Goal: Task Accomplishment & Management: Manage account settings

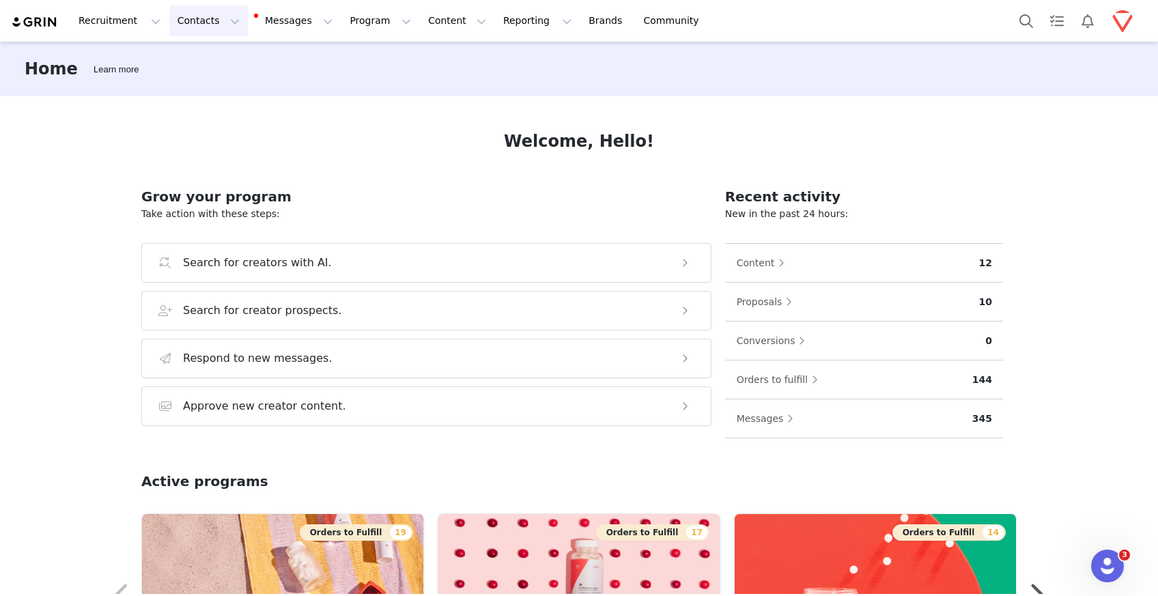
click at [205, 19] on button "Contacts Contacts" at bounding box center [208, 20] width 79 height 31
click at [214, 64] on div "Creators" at bounding box center [214, 60] width 92 height 14
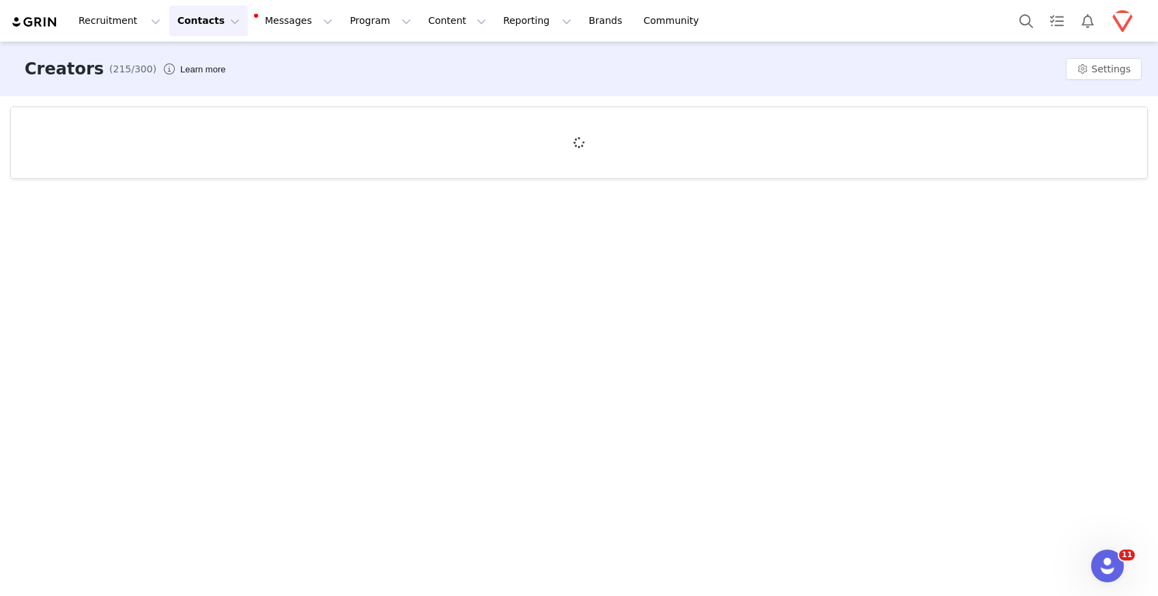
click at [158, 131] on div at bounding box center [579, 142] width 1137 height 71
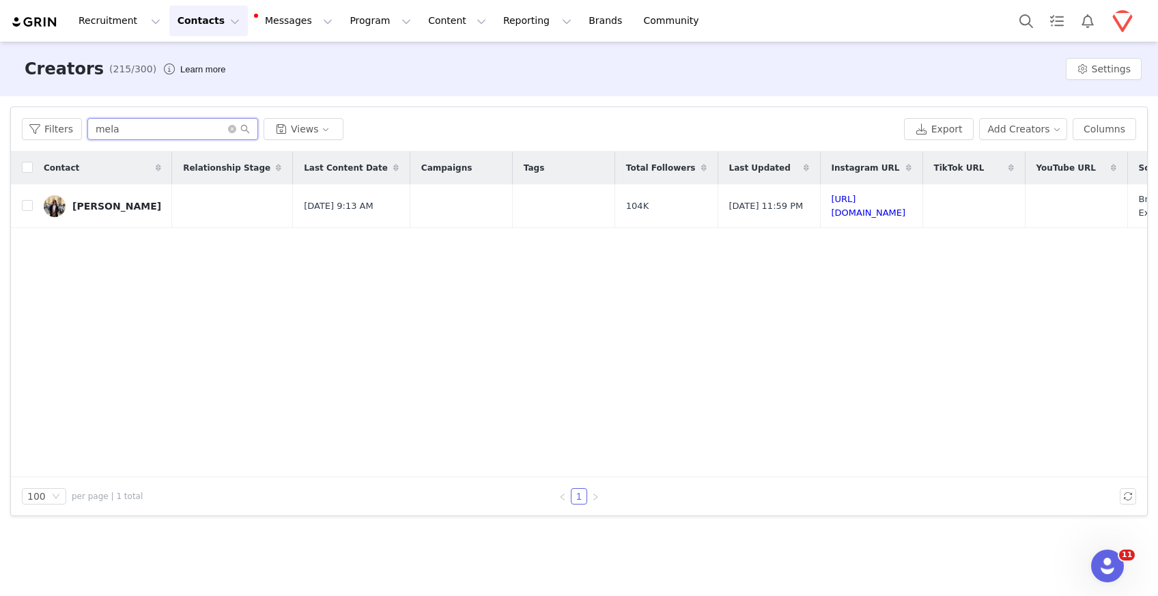
click at [122, 118] on input "mela" at bounding box center [172, 129] width 171 height 22
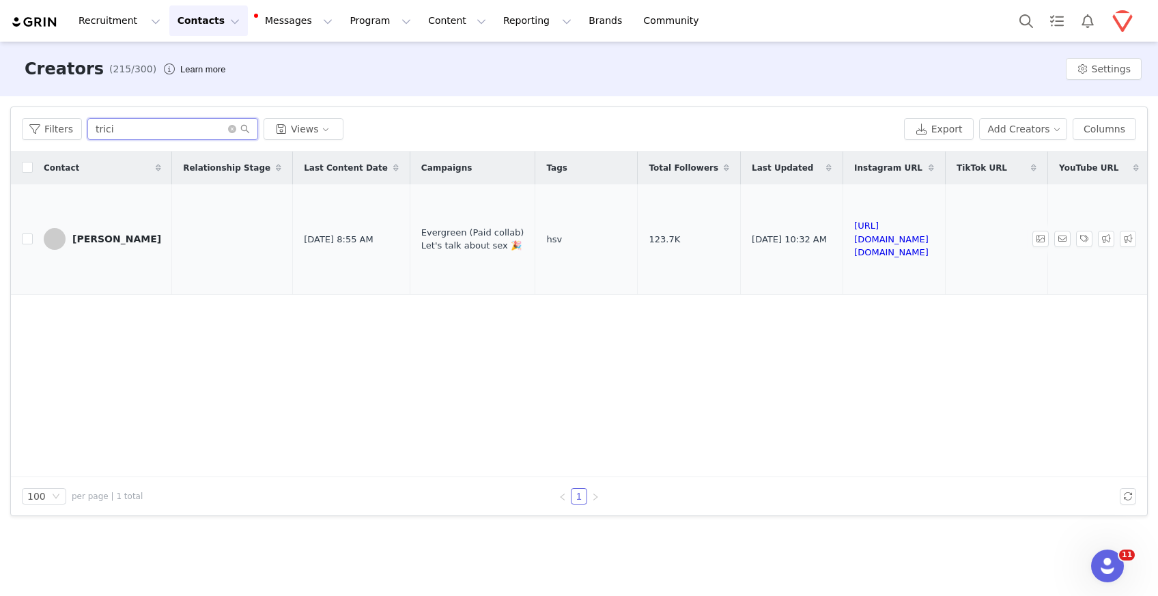
type input "trici"
click at [91, 234] on div "Tricia Wise" at bounding box center [116, 239] width 89 height 11
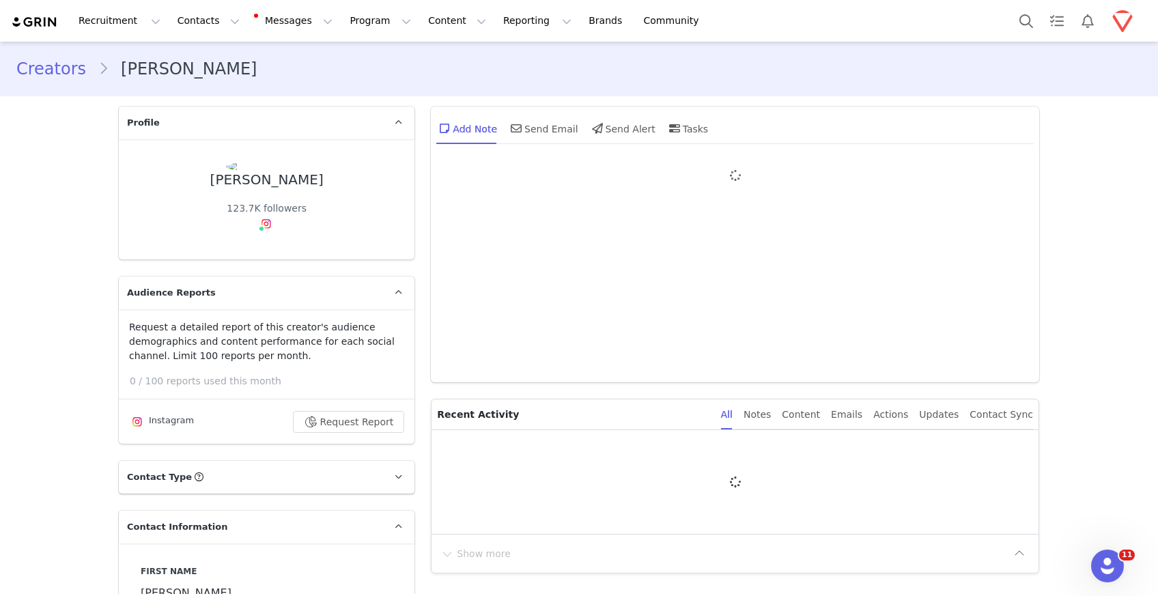
type input "+1 ([GEOGRAPHIC_DATA])"
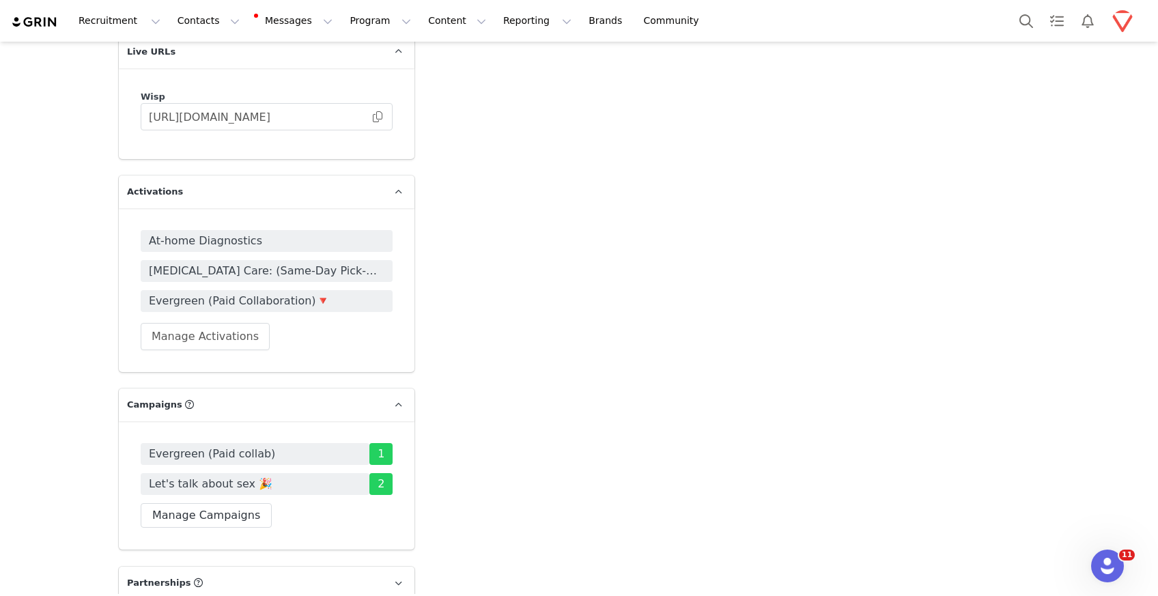
scroll to position [2012, 0]
click at [296, 247] on span "At-home Diagnostics" at bounding box center [267, 240] width 236 height 16
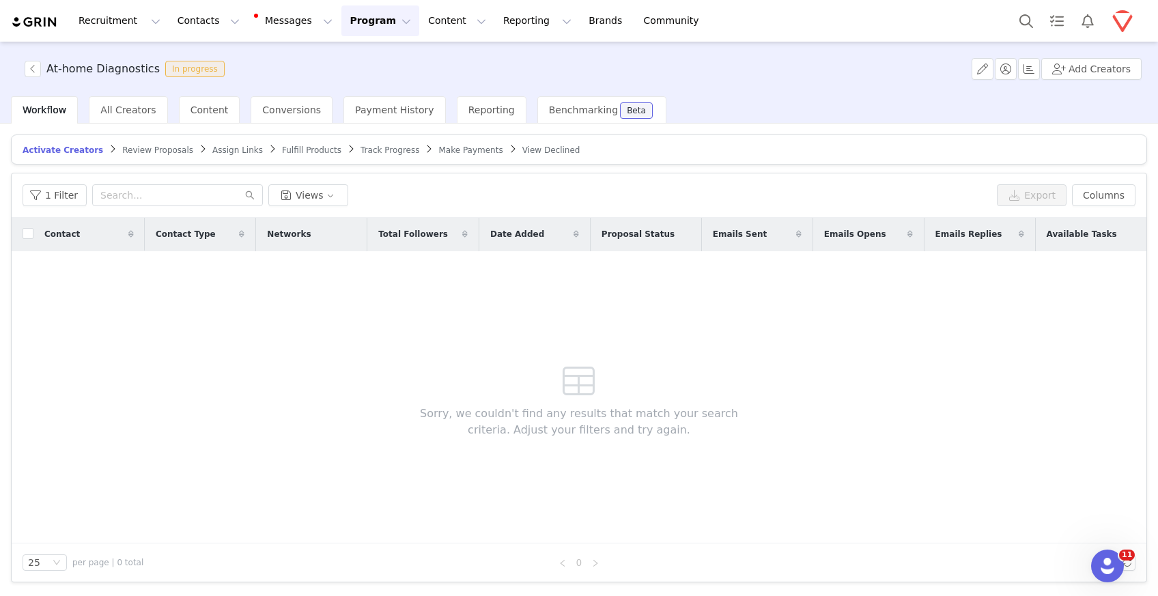
click at [440, 157] on article "Activate Creators Review Proposals Assign Links Fulfill Products Track Progress…" at bounding box center [579, 150] width 1137 height 30
click at [441, 150] on span "Make Payments" at bounding box center [470, 150] width 64 height 10
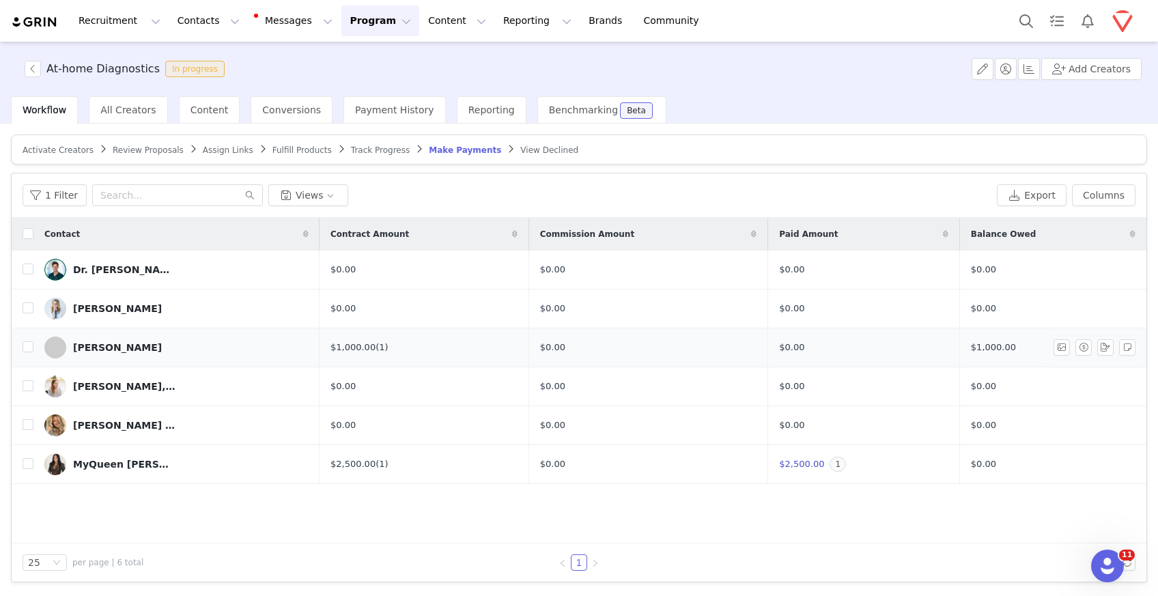
click at [103, 346] on div "Tricia Wise" at bounding box center [117, 347] width 89 height 11
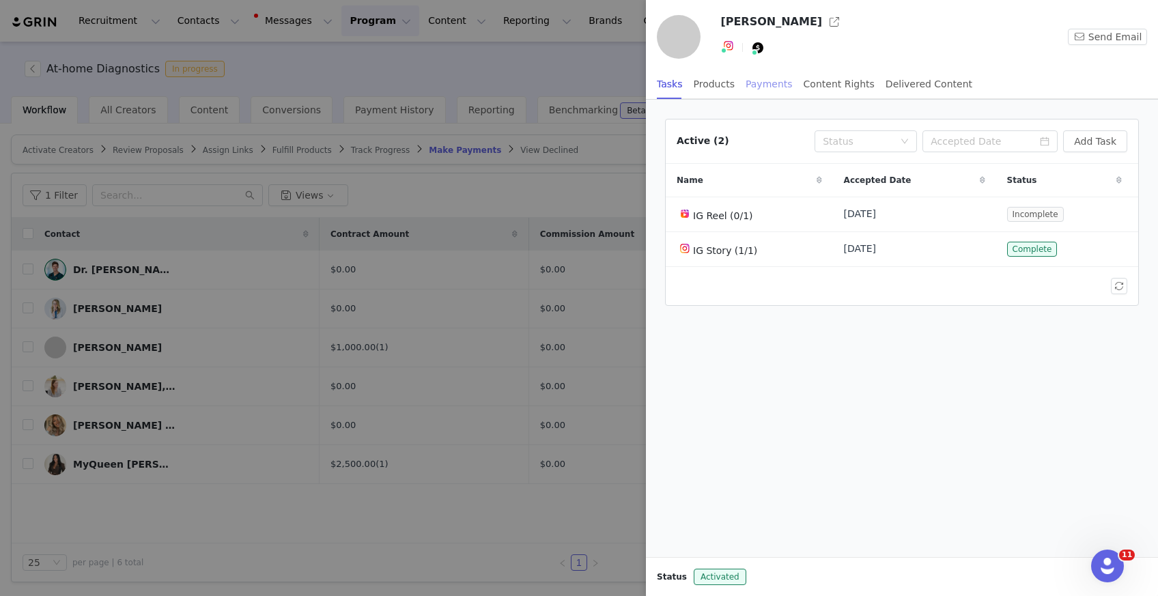
click at [773, 84] on div "Payments" at bounding box center [769, 84] width 47 height 31
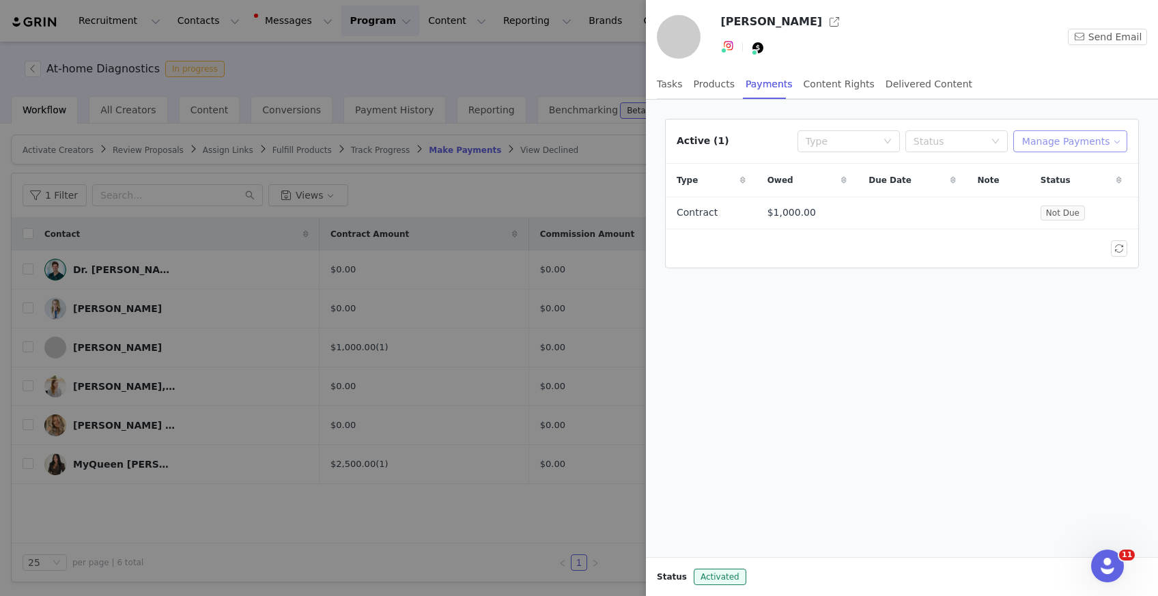
click at [1094, 145] on button "Manage Payments" at bounding box center [1071, 141] width 114 height 22
click at [1077, 168] on span "Make Payments" at bounding box center [1082, 168] width 75 height 15
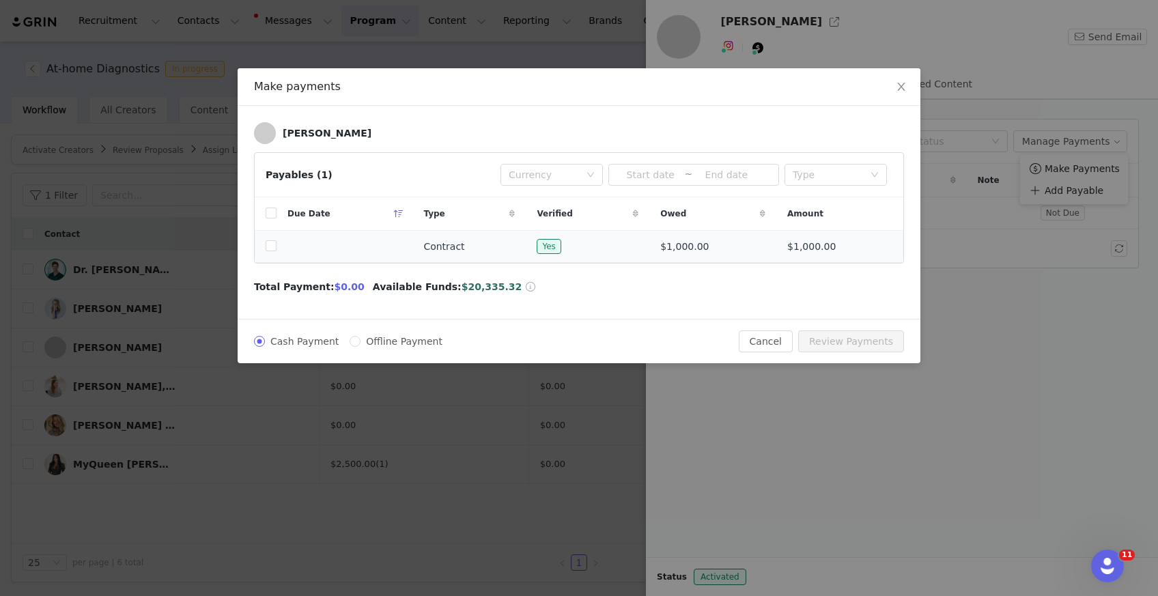
click at [263, 249] on td at bounding box center [266, 247] width 22 height 32
drag, startPoint x: 270, startPoint y: 247, endPoint x: 402, endPoint y: 261, distance: 132.5
click at [270, 247] on input "checkbox" at bounding box center [271, 245] width 11 height 11
checkbox input "true"
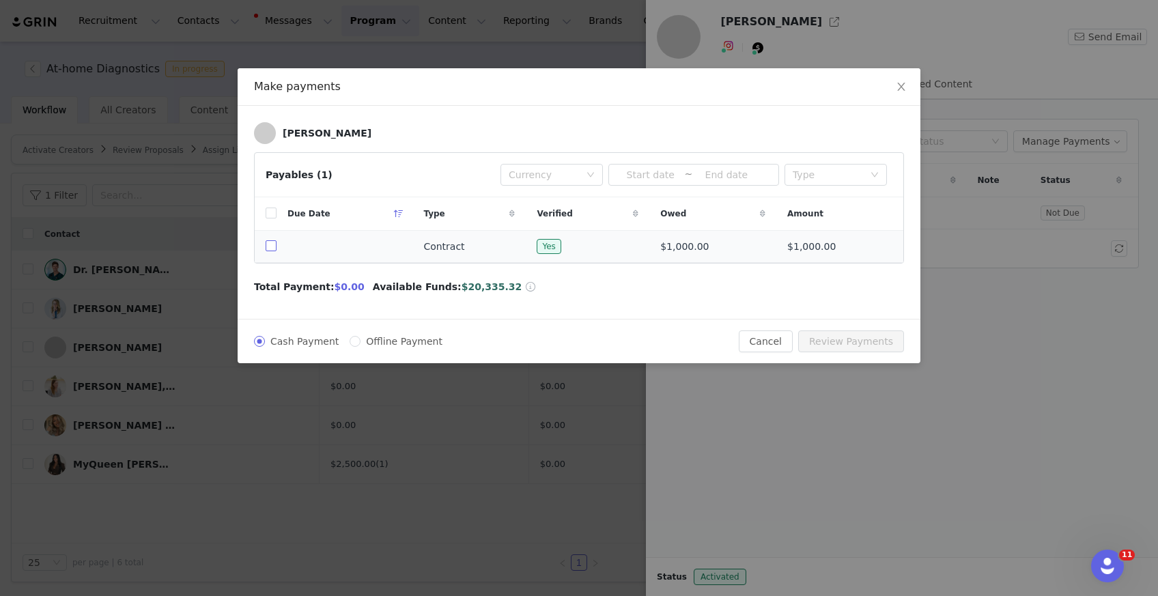
checkbox input "true"
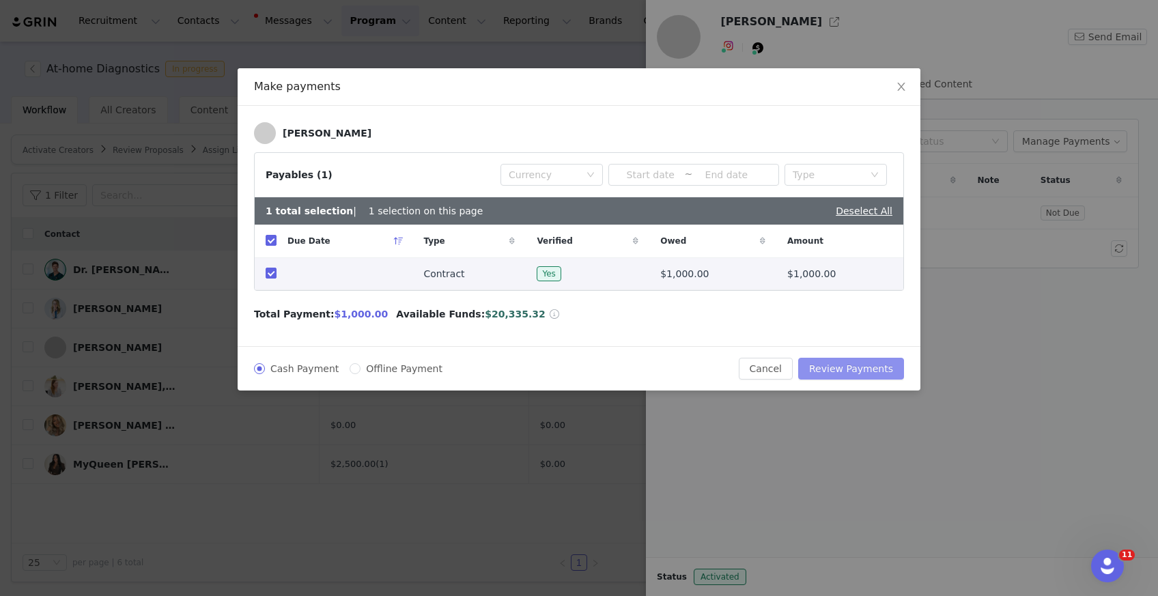
click at [884, 368] on button "Review Payments" at bounding box center [851, 369] width 106 height 22
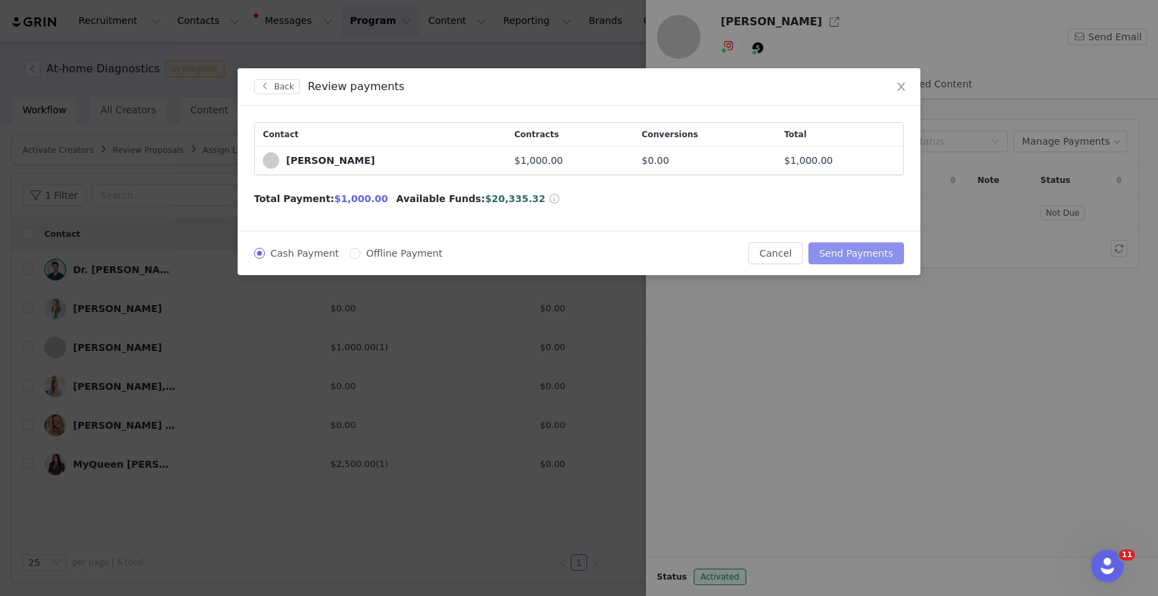
click at [855, 259] on button "Send Payments" at bounding box center [857, 253] width 96 height 22
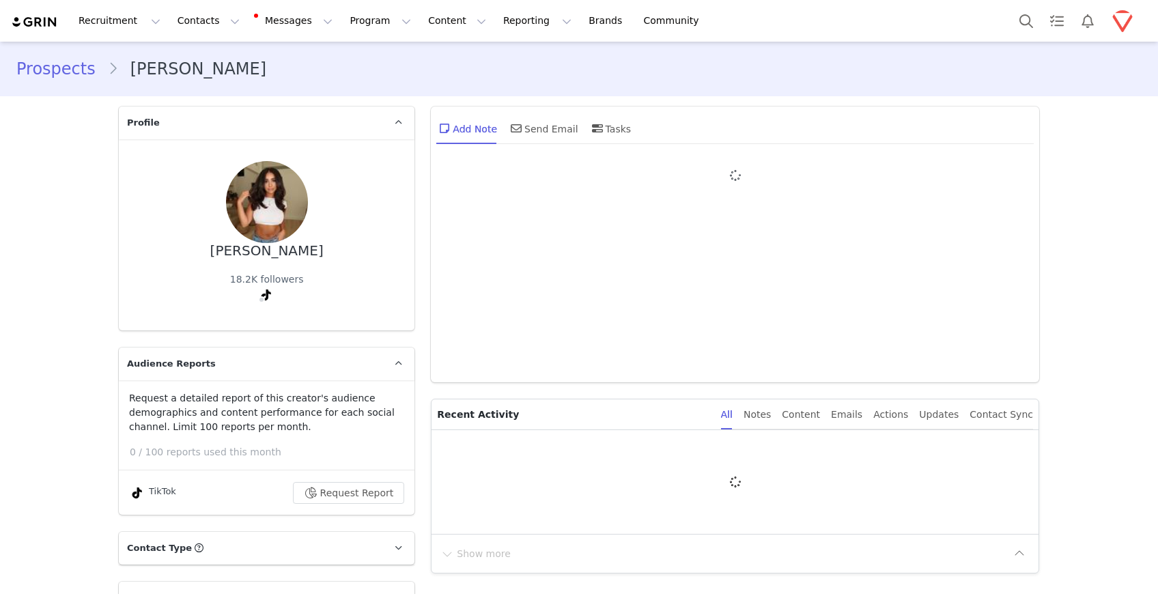
type input "+1 ([GEOGRAPHIC_DATA])"
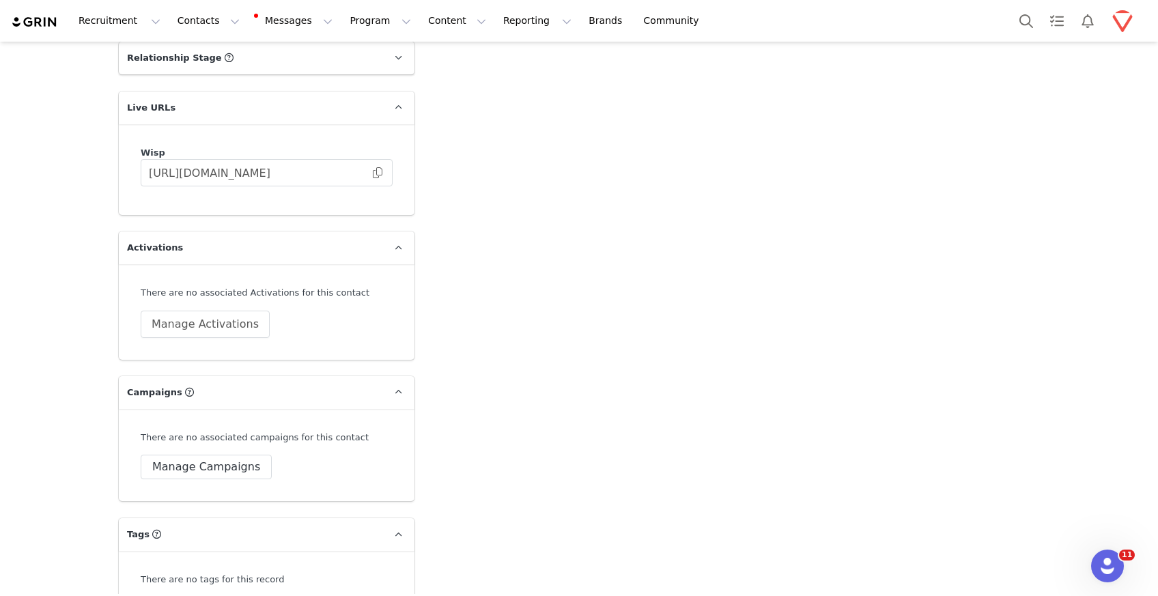
scroll to position [2044, 0]
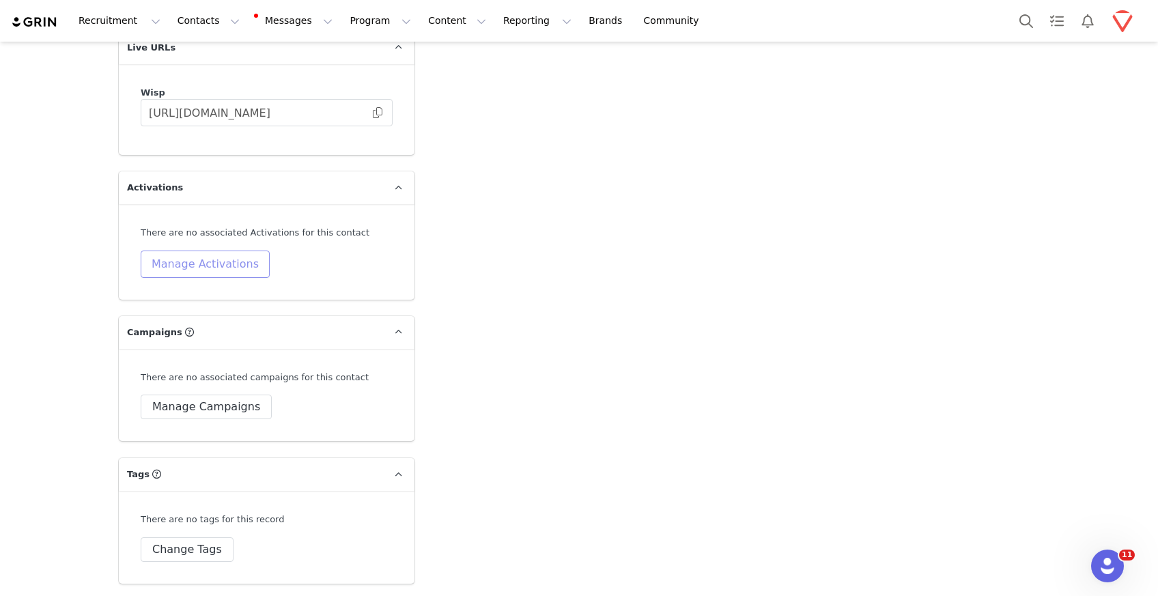
click at [205, 257] on button "Manage Activations" at bounding box center [205, 264] width 129 height 27
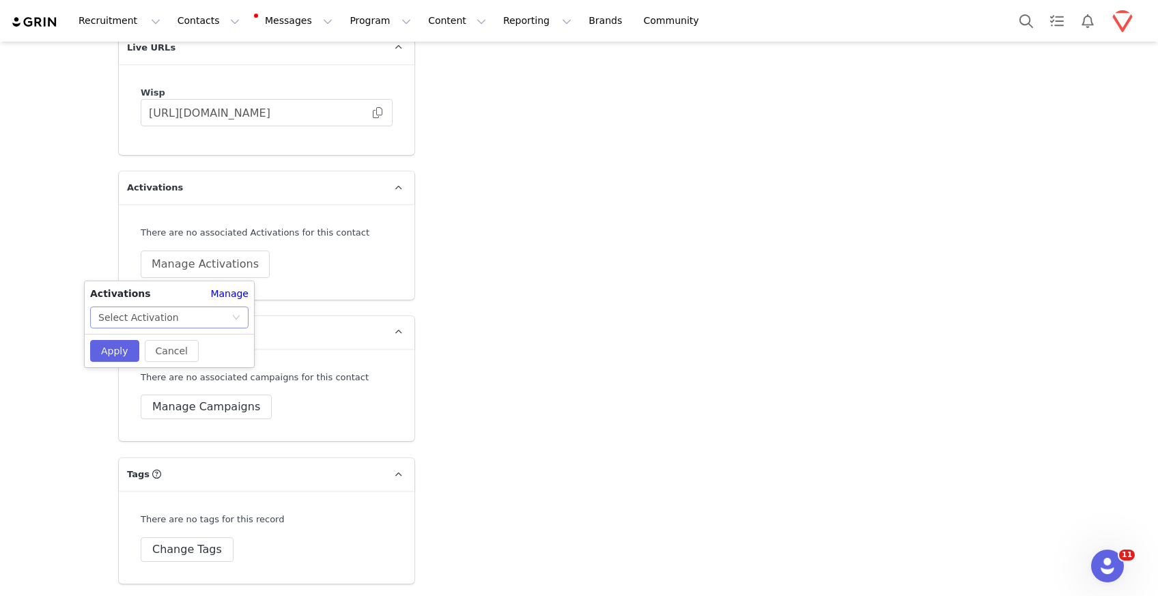
click at [203, 308] on div "Select Activation" at bounding box center [164, 317] width 133 height 20
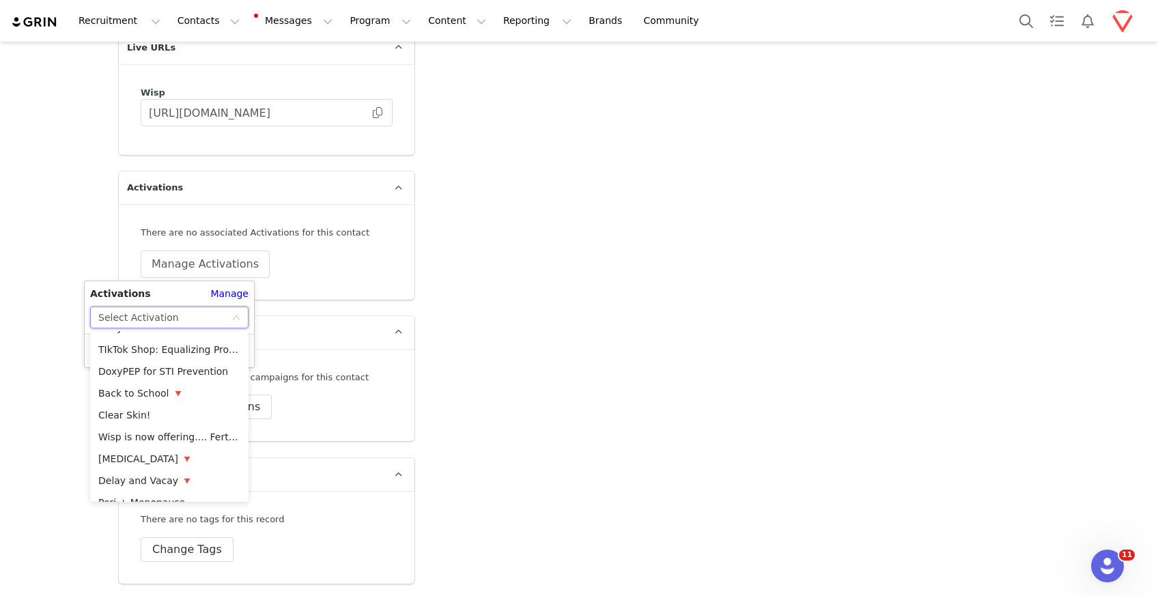
scroll to position [425, 0]
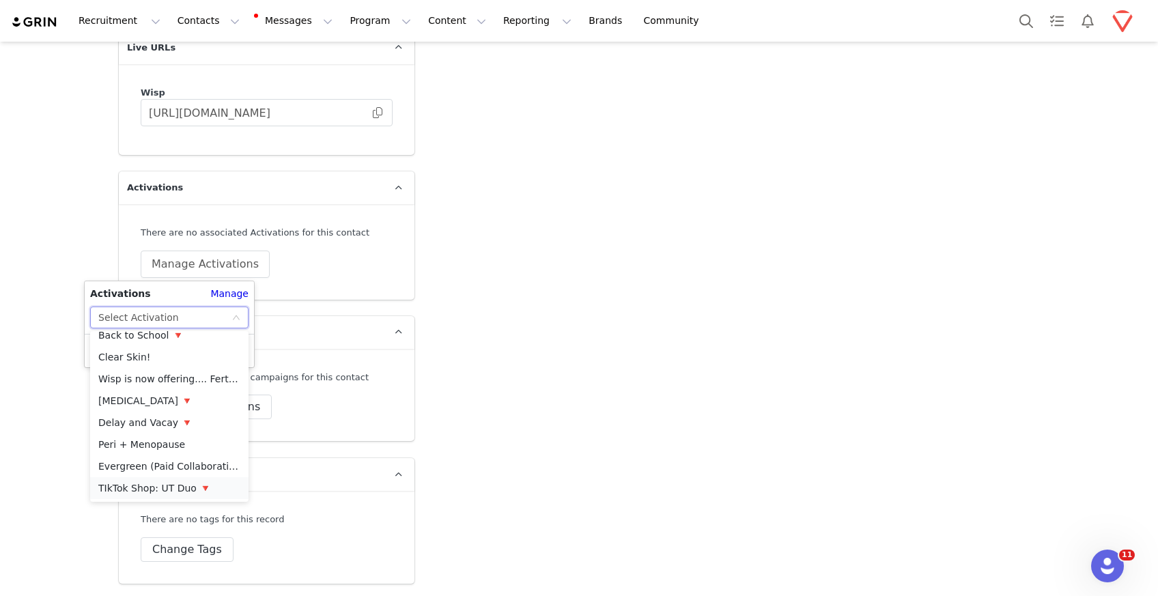
click at [189, 483] on li "TIkTok Shop: UT Duo 🔻" at bounding box center [169, 488] width 158 height 22
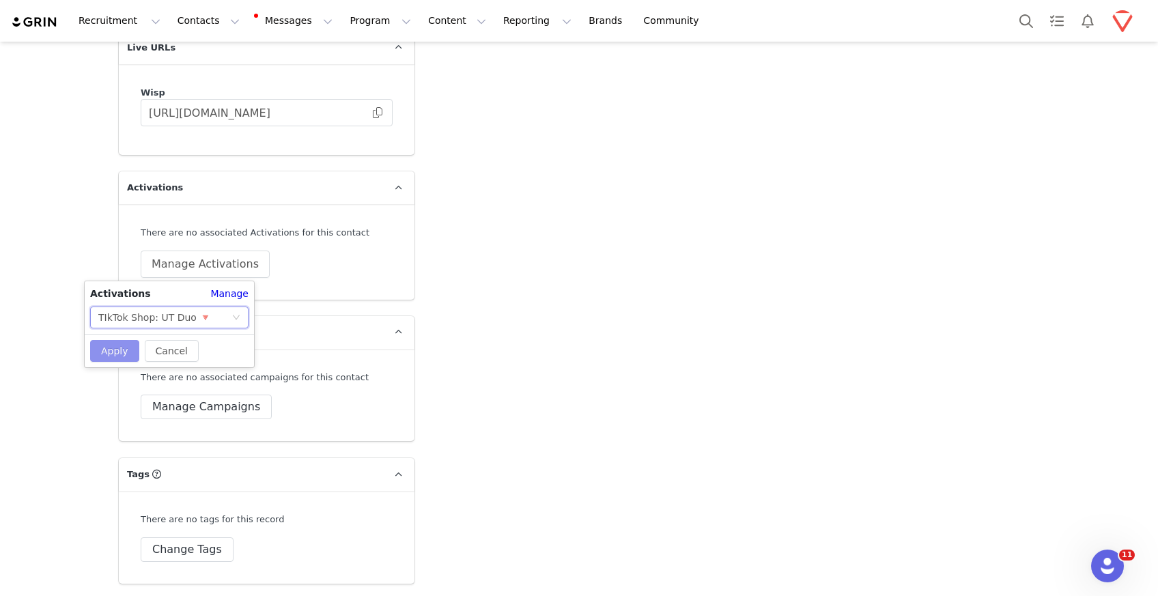
click at [124, 351] on button "Apply" at bounding box center [114, 351] width 49 height 22
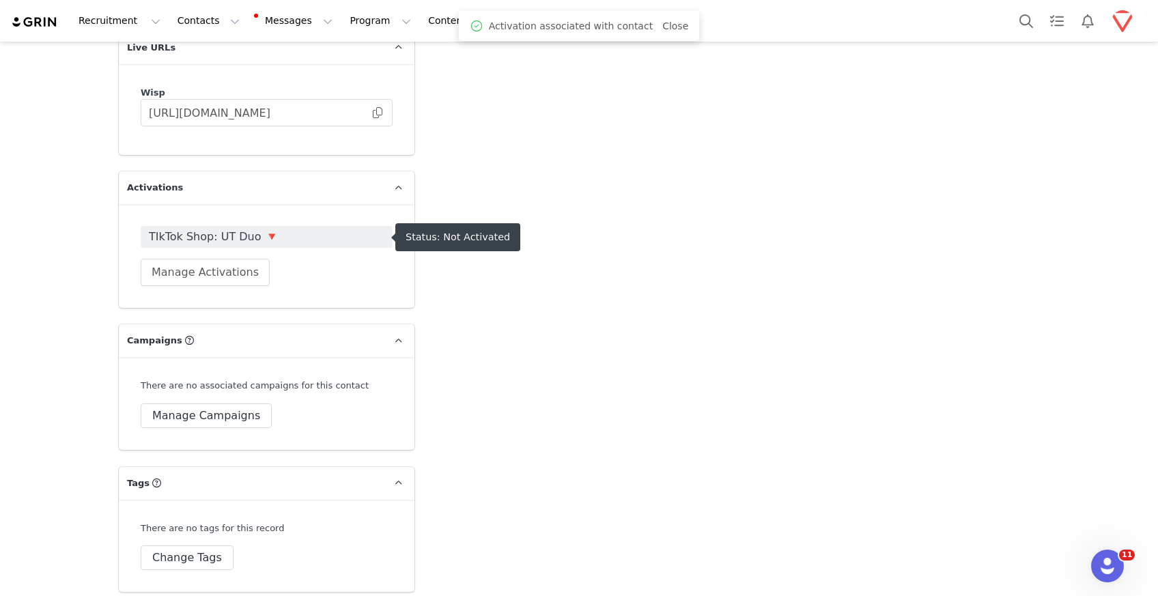
click at [238, 238] on span "TIkTok Shop: UT Duo 🔻" at bounding box center [267, 237] width 236 height 16
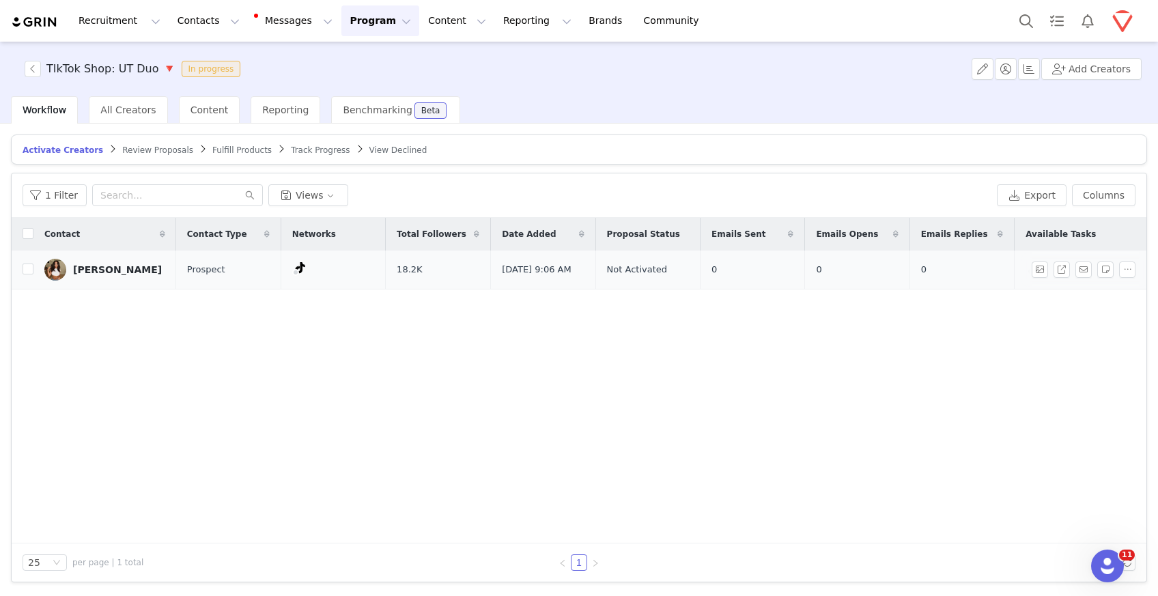
click at [120, 273] on div "[PERSON_NAME]" at bounding box center [117, 269] width 89 height 11
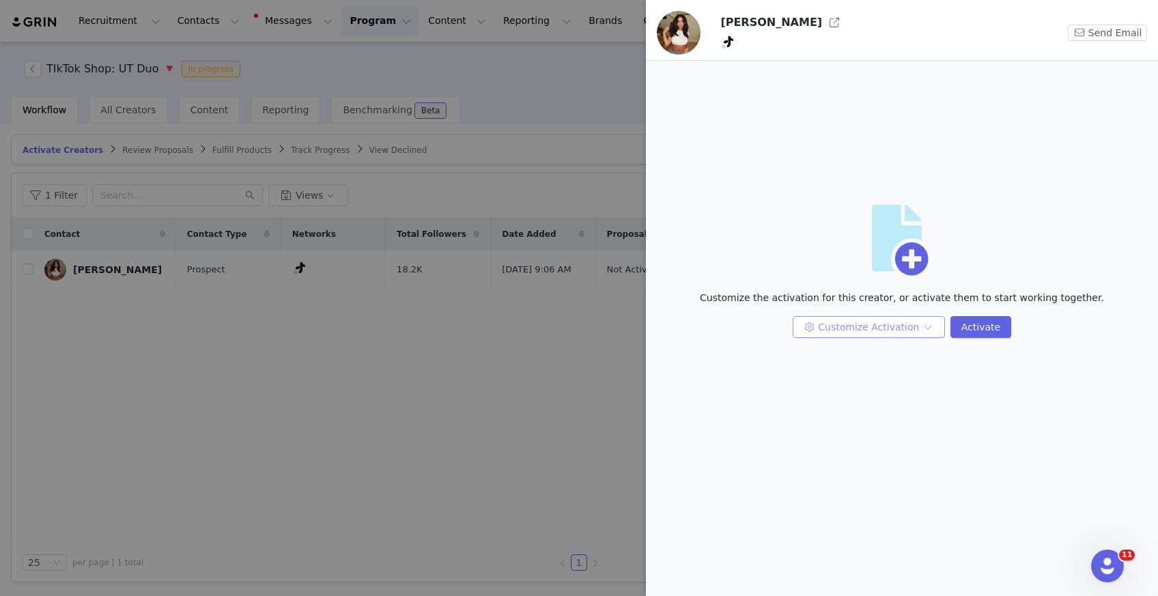
click at [901, 326] on button "Customize Activation" at bounding box center [869, 327] width 152 height 22
click at [873, 355] on li "Edit Available Tasks" at bounding box center [870, 355] width 144 height 22
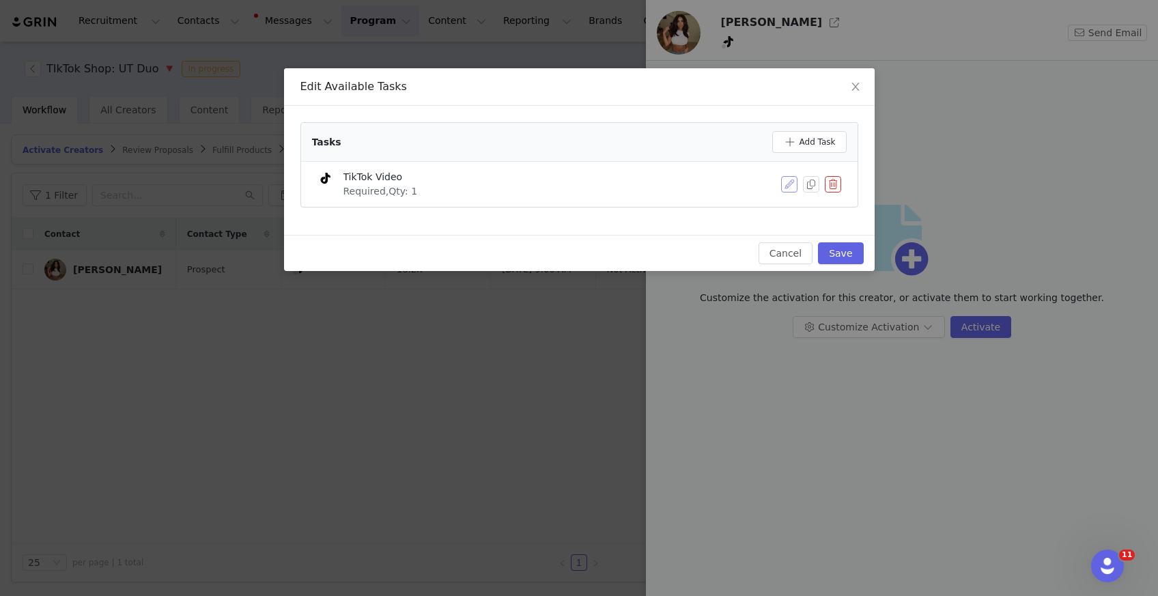
click at [785, 180] on button "button" at bounding box center [789, 184] width 16 height 16
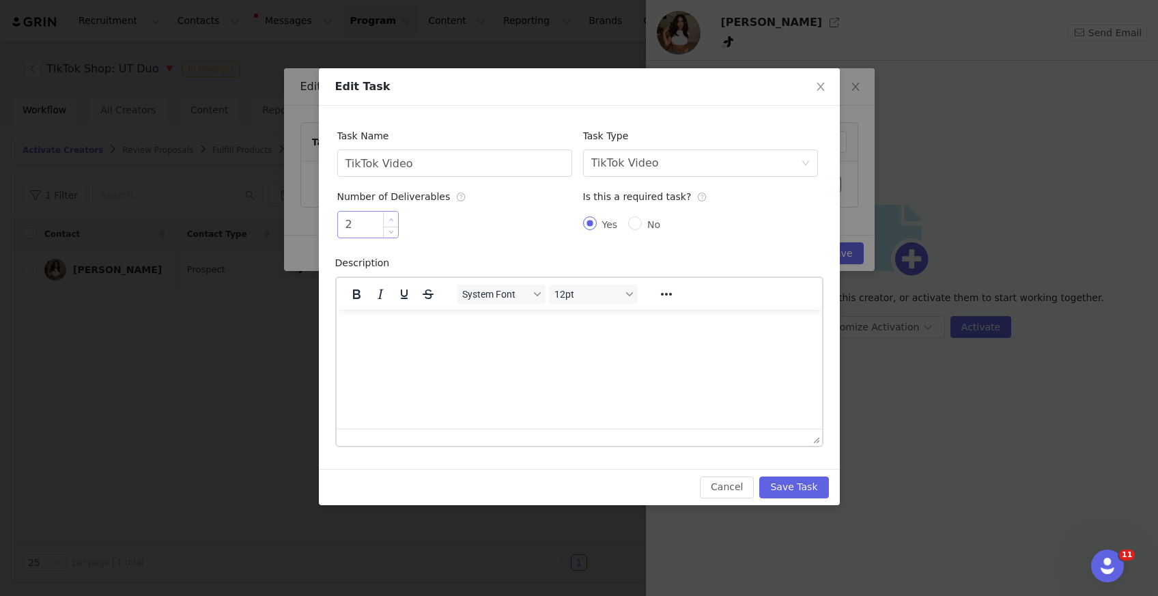
click at [389, 216] on span "Increase Value" at bounding box center [391, 220] width 14 height 16
type input "3"
click at [389, 229] on icon "icon: down" at bounding box center [391, 229] width 5 height 5
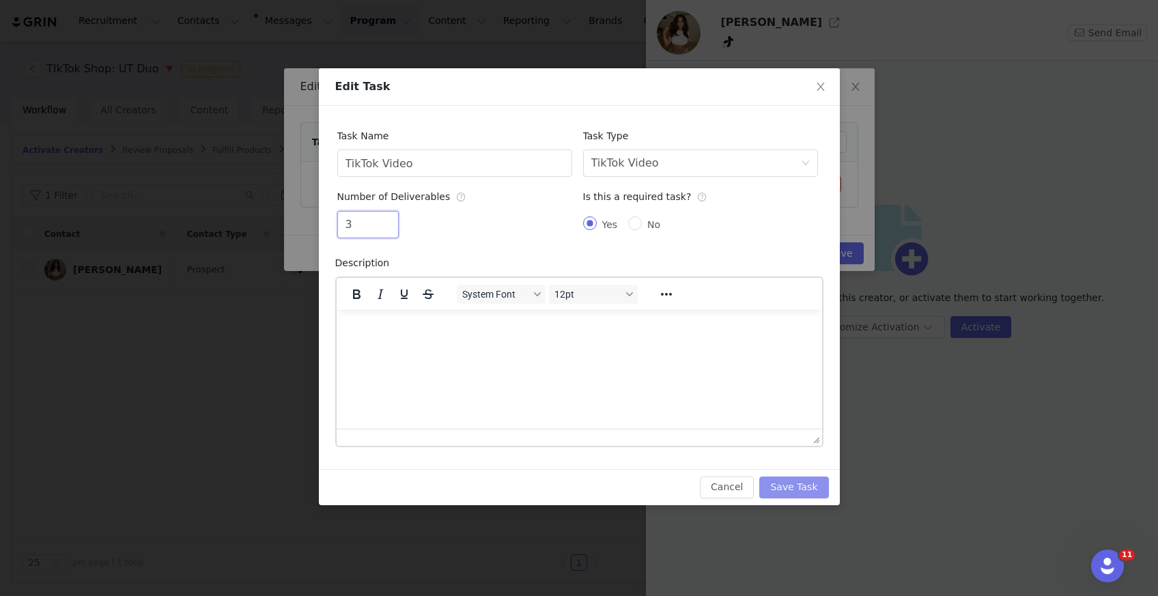
click at [787, 479] on button "Save Task" at bounding box center [794, 488] width 69 height 22
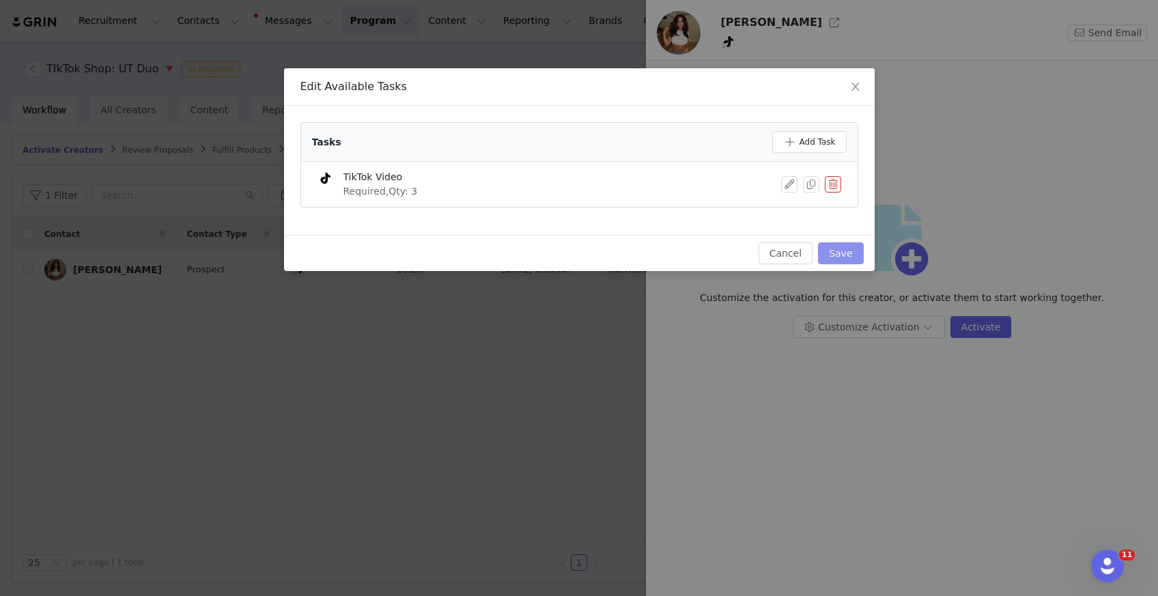
click at [832, 250] on button "Save" at bounding box center [840, 253] width 45 height 22
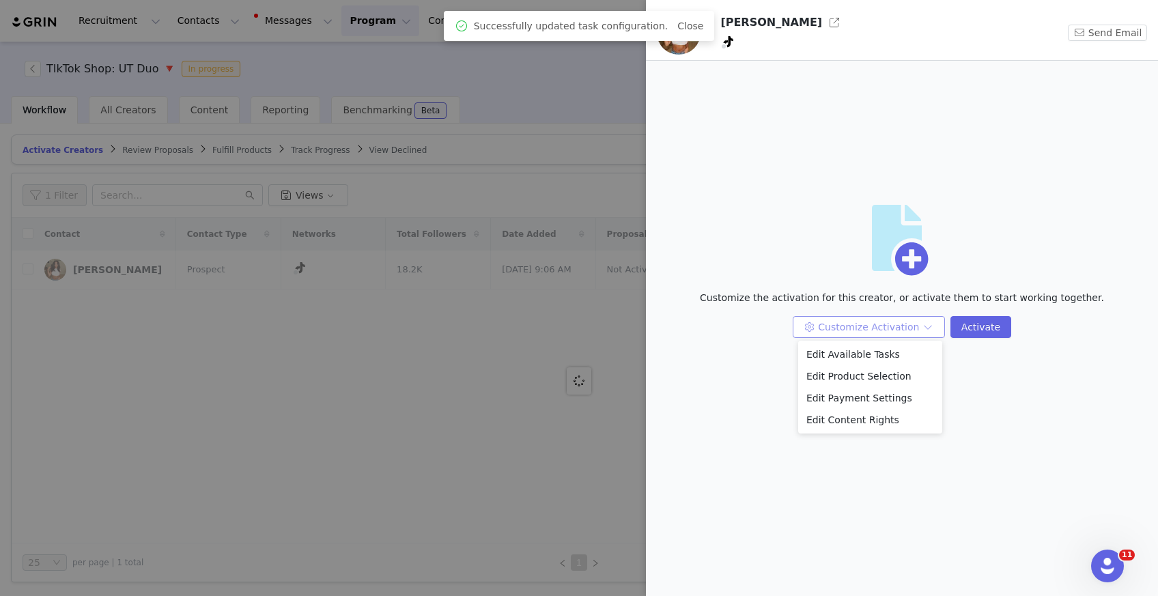
click at [895, 332] on button "Customize Activation" at bounding box center [869, 327] width 152 height 22
click at [863, 417] on li "Edit Content Rights" at bounding box center [870, 420] width 144 height 22
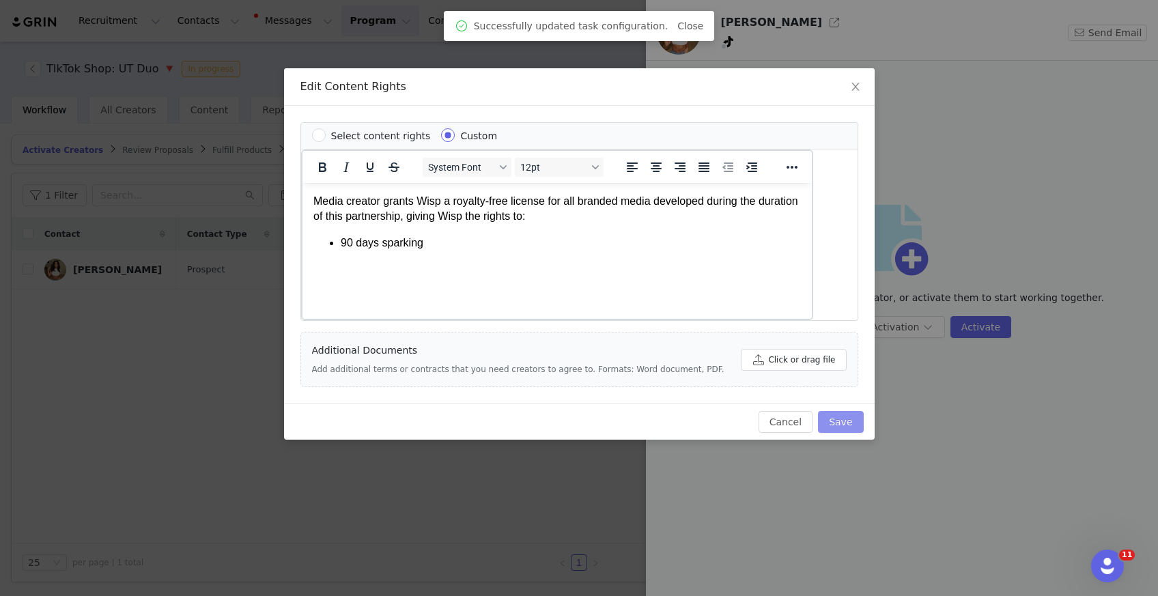
click at [852, 420] on button "Save" at bounding box center [840, 422] width 45 height 22
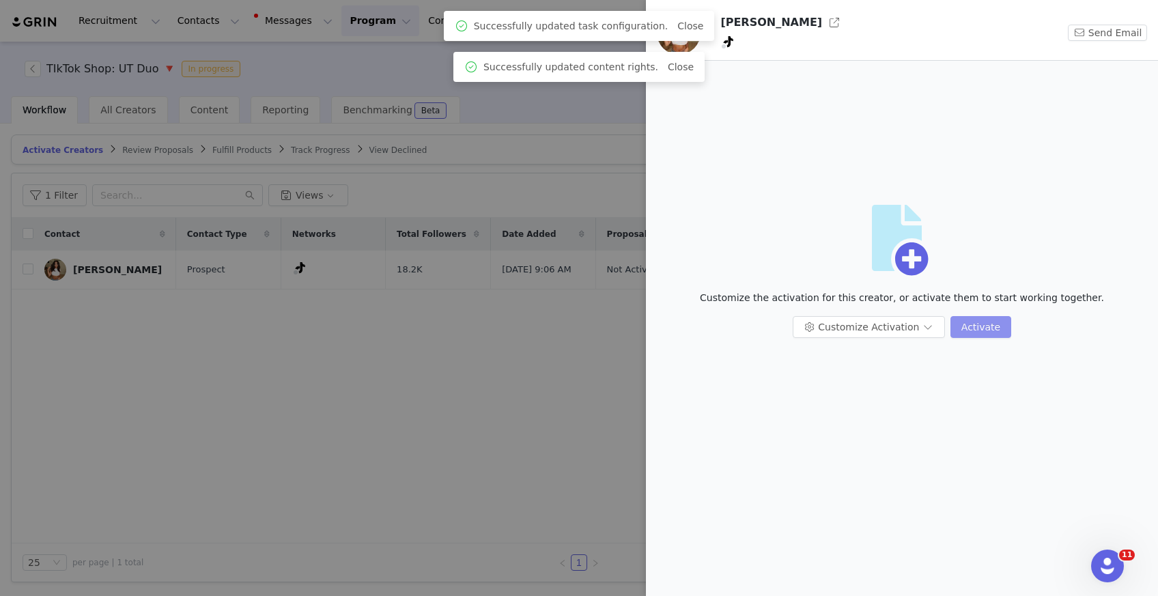
click at [904, 327] on button "Activate" at bounding box center [981, 327] width 61 height 22
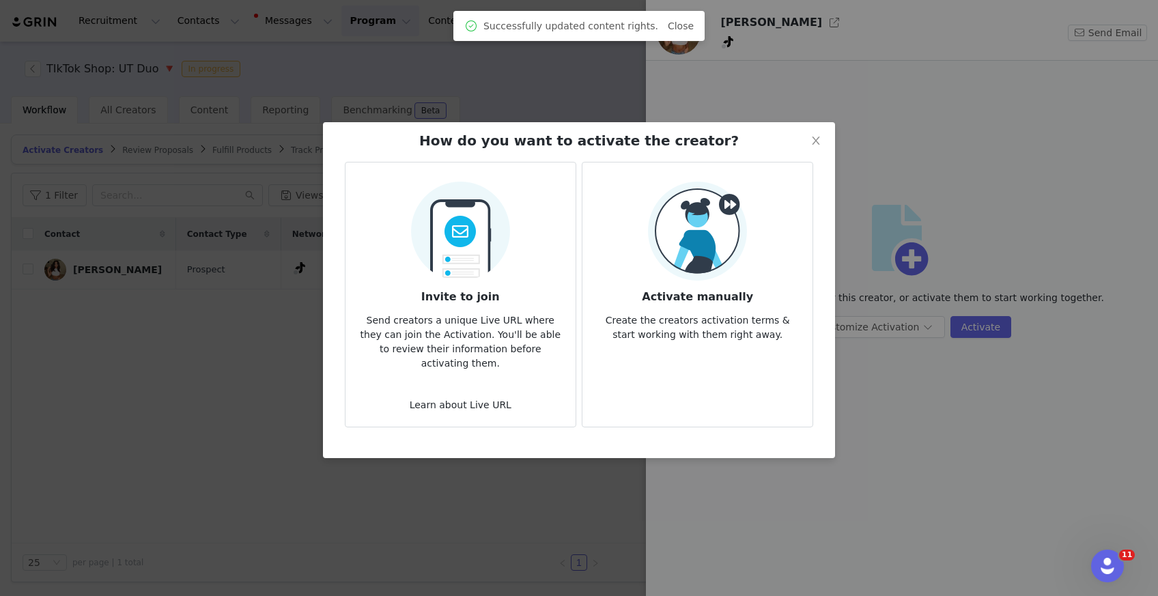
click at [762, 336] on p "Create the creators activation terms & start working with them right away." at bounding box center [698, 323] width 208 height 37
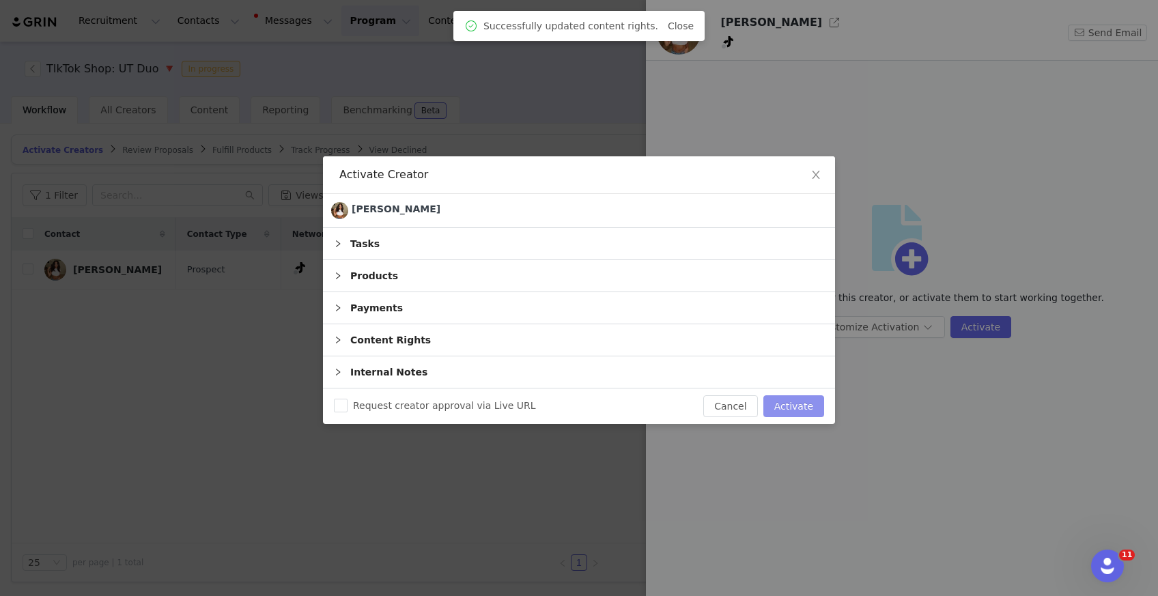
click at [794, 402] on button "Activate" at bounding box center [794, 406] width 61 height 22
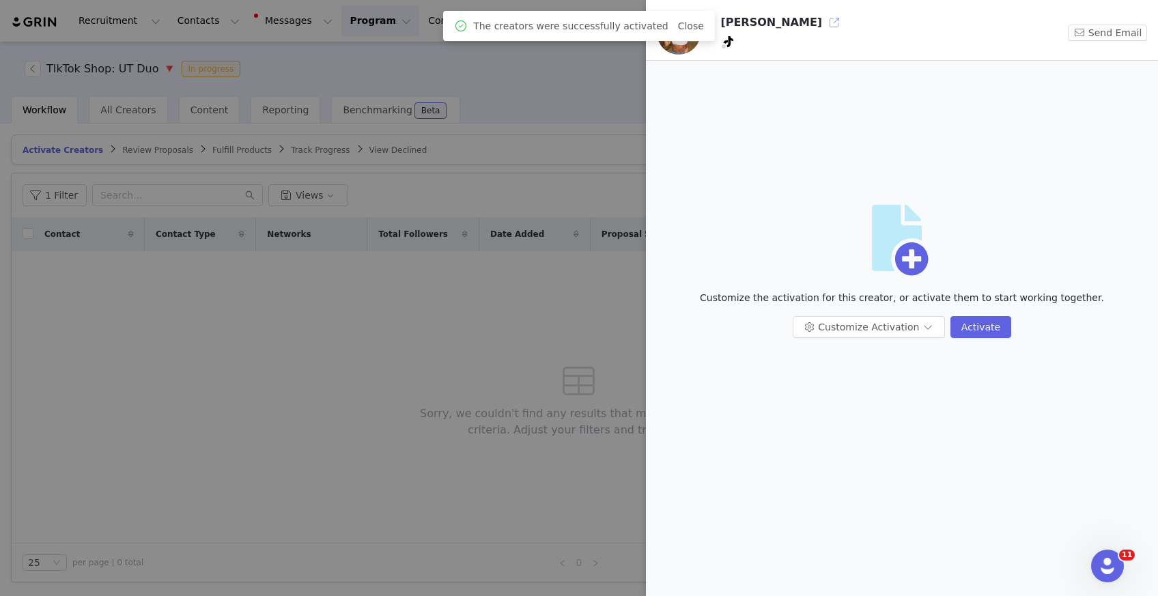
click at [824, 27] on button "button" at bounding box center [835, 23] width 22 height 22
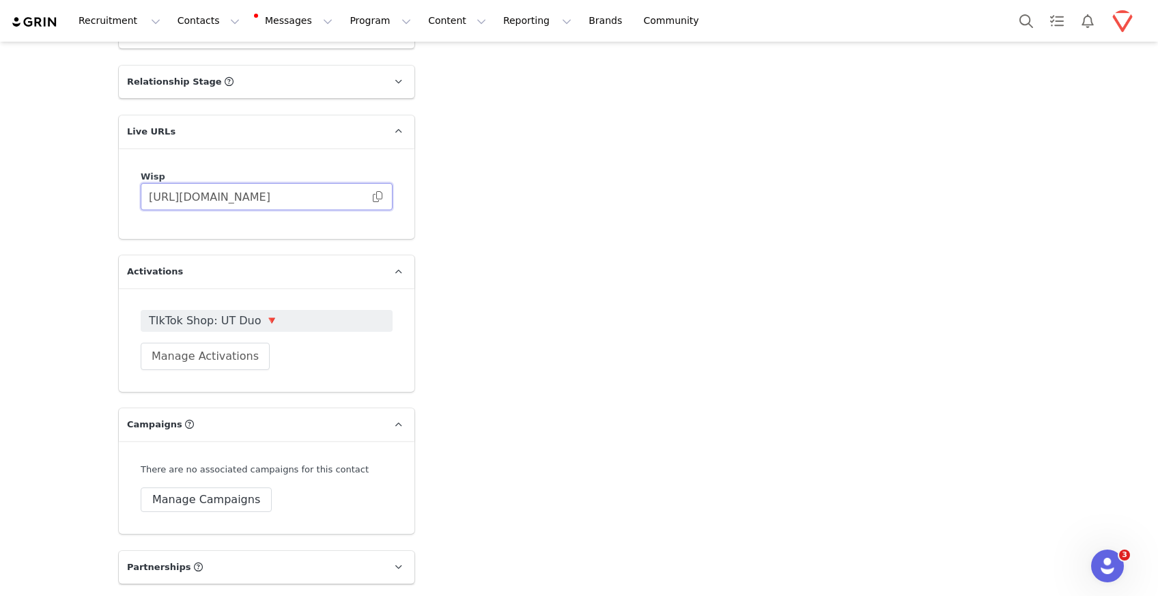
click at [378, 191] on input "[URL][DOMAIN_NAME]" at bounding box center [267, 196] width 252 height 27
click at [374, 193] on div "Copy" at bounding box center [374, 180] width 36 height 28
click at [372, 197] on span at bounding box center [378, 197] width 14 height 0
click at [204, 29] on button "Contacts Contacts" at bounding box center [208, 20] width 79 height 31
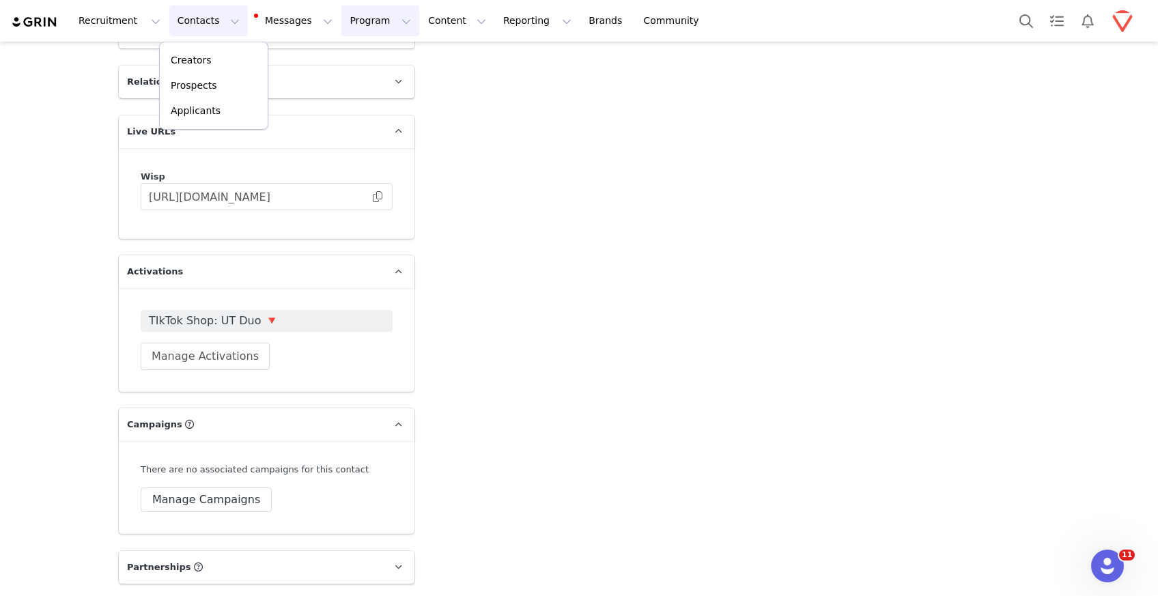
click at [355, 16] on button "Program Program" at bounding box center [381, 20] width 78 height 31
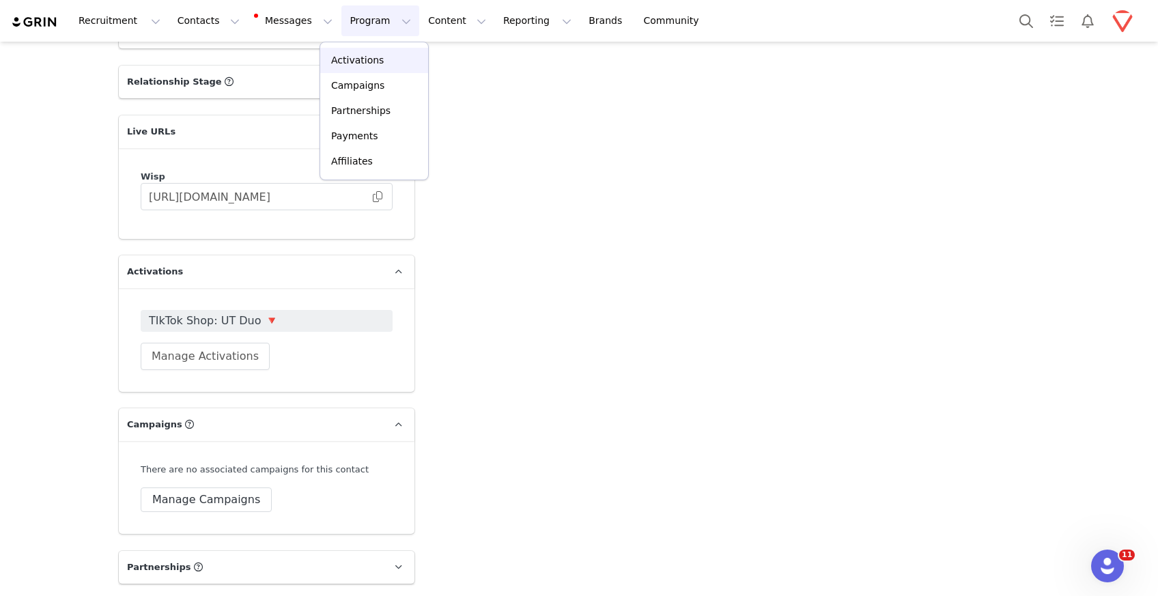
click at [358, 58] on p "Activations" at bounding box center [357, 60] width 53 height 14
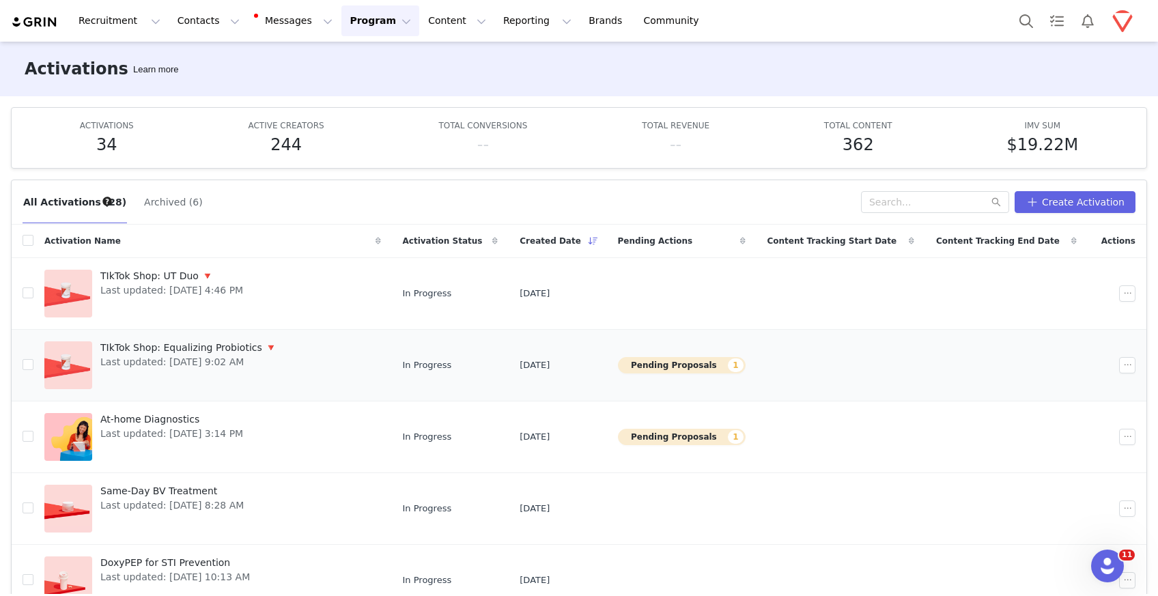
click at [180, 346] on span "TIkTok Shop: Equalizing Probiotics 🔻" at bounding box center [188, 348] width 176 height 14
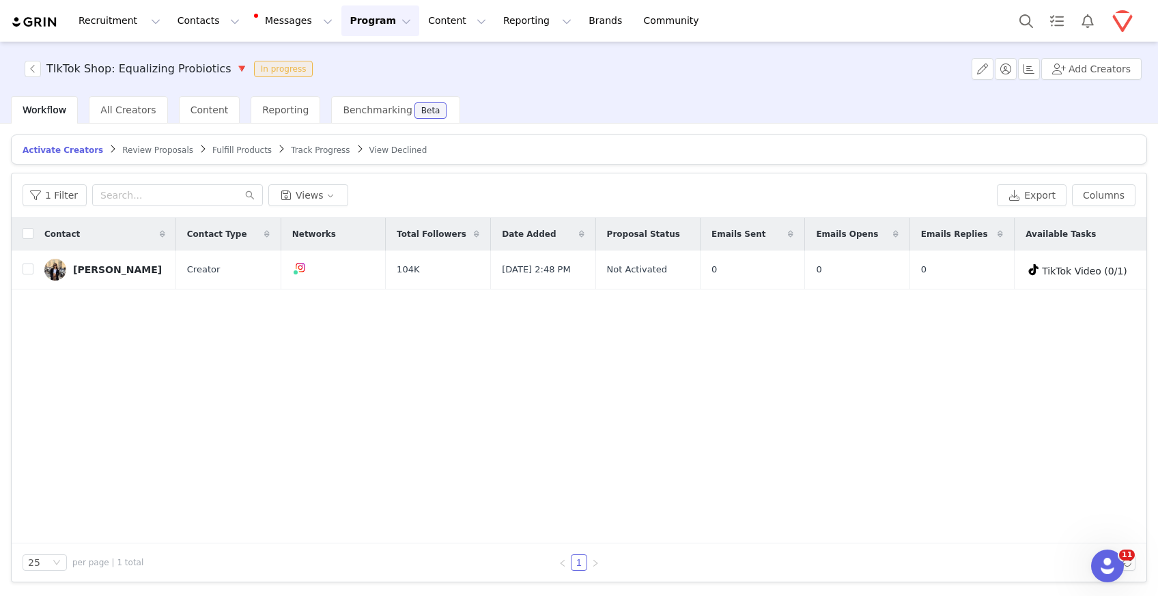
click at [70, 148] on span "Activate Creators" at bounding box center [63, 150] width 81 height 10
click at [117, 108] on span "All Creators" at bounding box center [127, 110] width 55 height 11
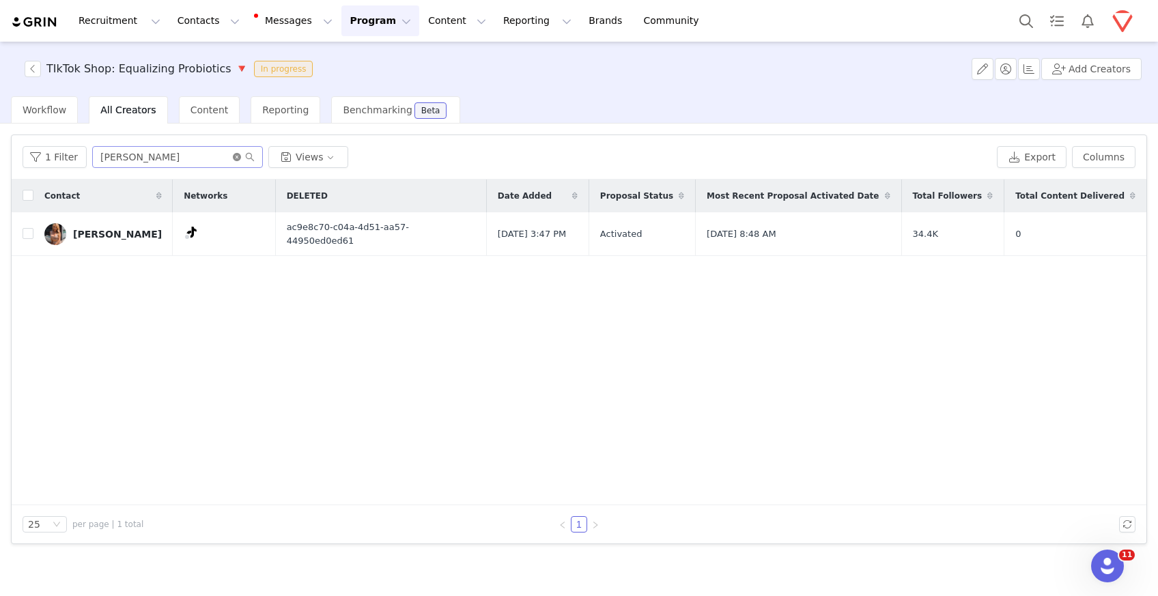
click at [236, 155] on icon "icon: close-circle" at bounding box center [237, 157] width 8 height 8
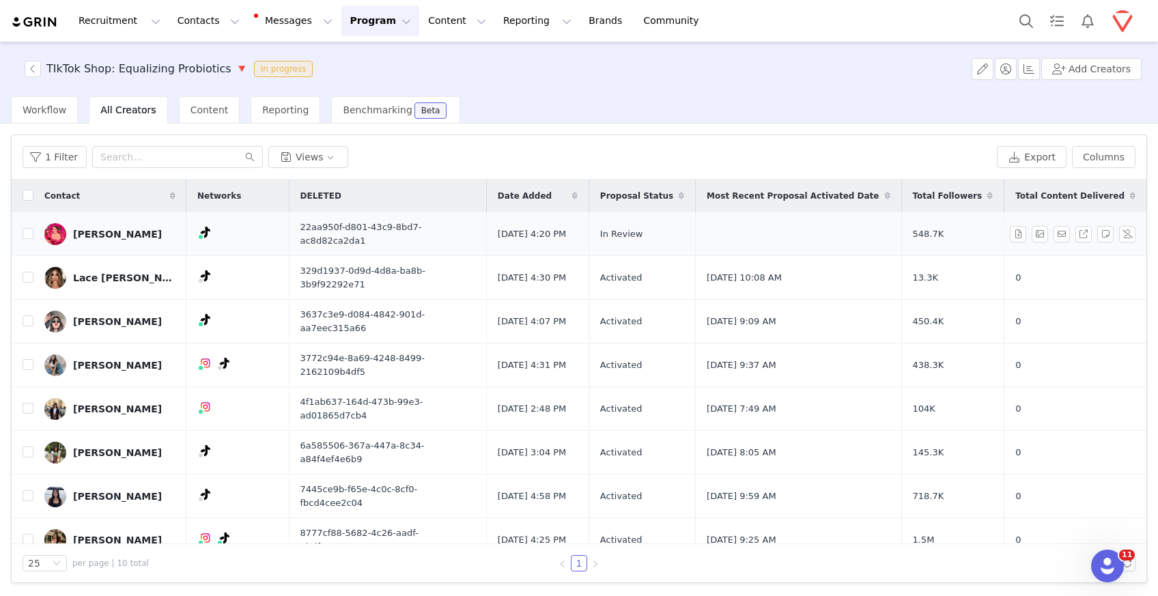
click at [113, 230] on div "Taylor Teague" at bounding box center [117, 234] width 89 height 11
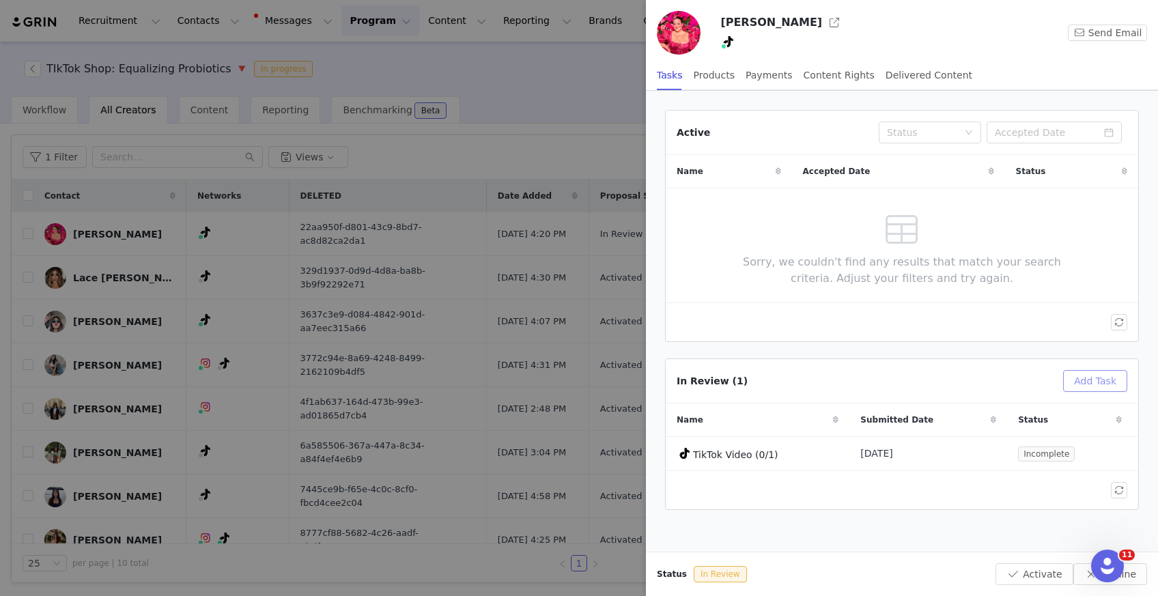
click at [1107, 382] on button "Add Task" at bounding box center [1095, 381] width 64 height 22
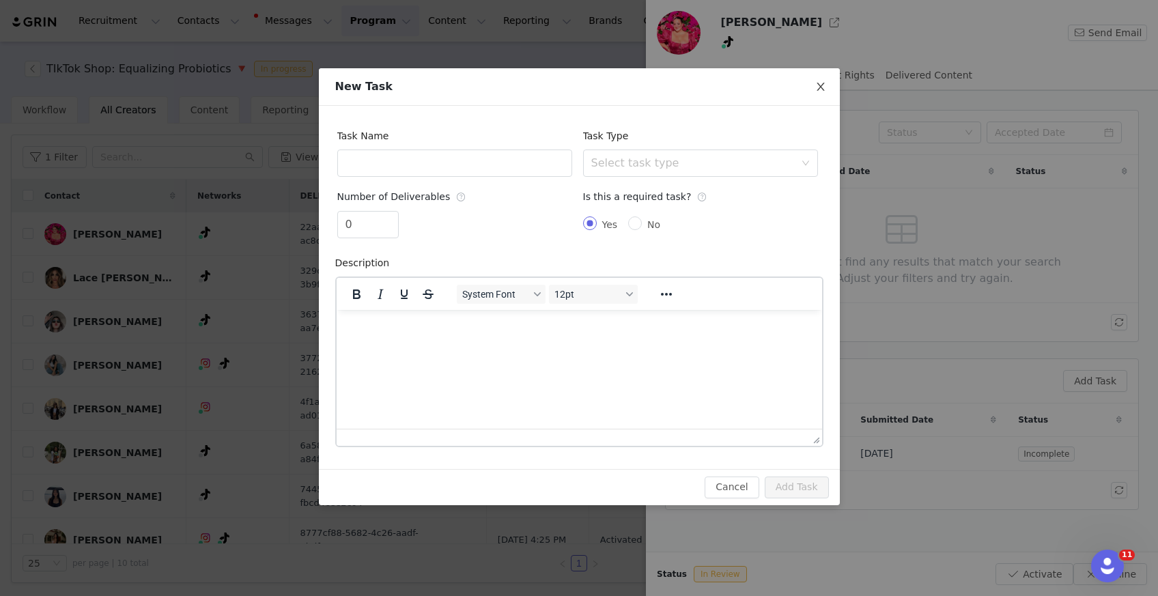
click at [819, 87] on icon "icon: close" at bounding box center [821, 86] width 11 height 11
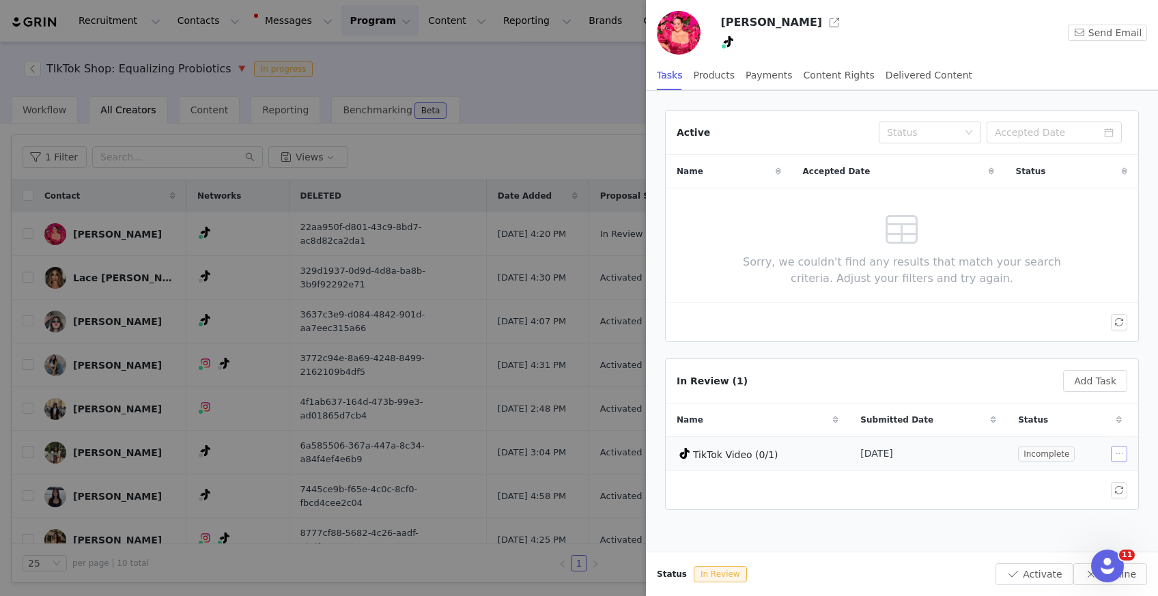
click at [1117, 454] on button "button" at bounding box center [1119, 454] width 16 height 16
click at [1090, 475] on span "Edit Task" at bounding box center [1089, 478] width 42 height 15
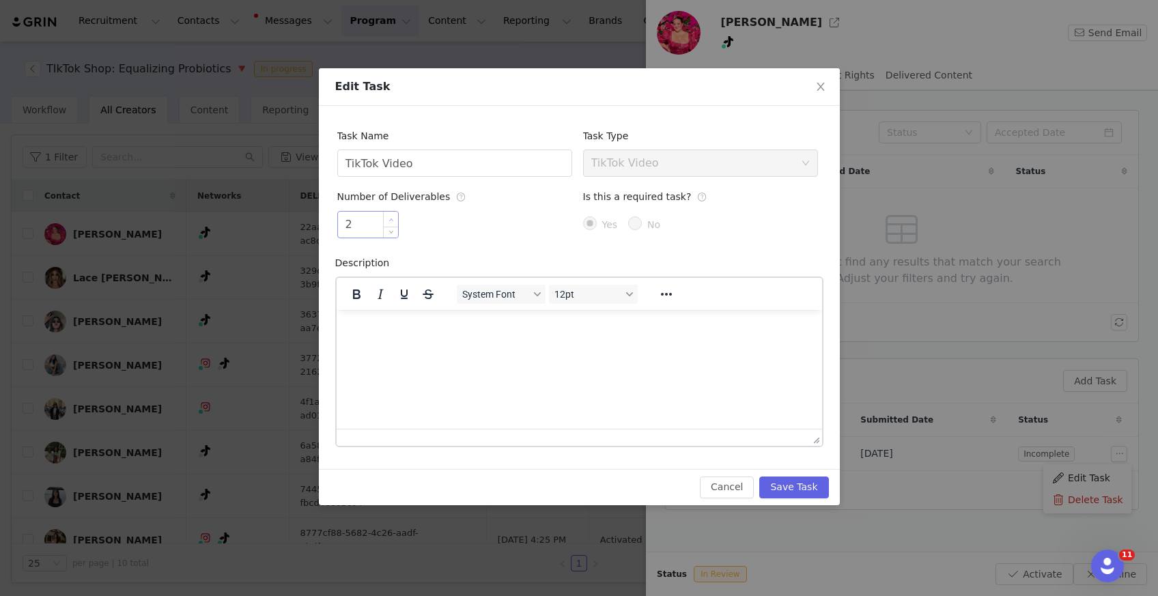
click at [385, 217] on span "Increase Value" at bounding box center [391, 220] width 14 height 16
type input "3"
click at [391, 217] on span "Increase Value" at bounding box center [391, 220] width 14 height 16
drag, startPoint x: 791, startPoint y: 490, endPoint x: 841, endPoint y: 495, distance: 50.8
click at [791, 490] on button "Save Task" at bounding box center [794, 488] width 69 height 22
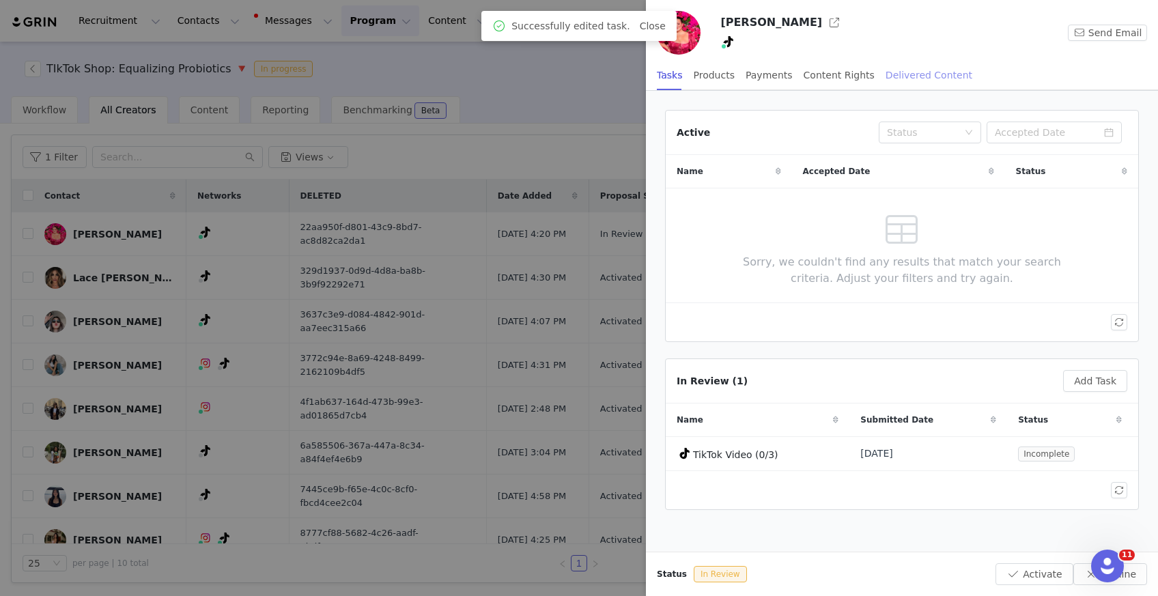
drag, startPoint x: 834, startPoint y: 84, endPoint x: 878, endPoint y: 83, distance: 43.7
click at [835, 83] on div "Content Rights" at bounding box center [839, 75] width 71 height 31
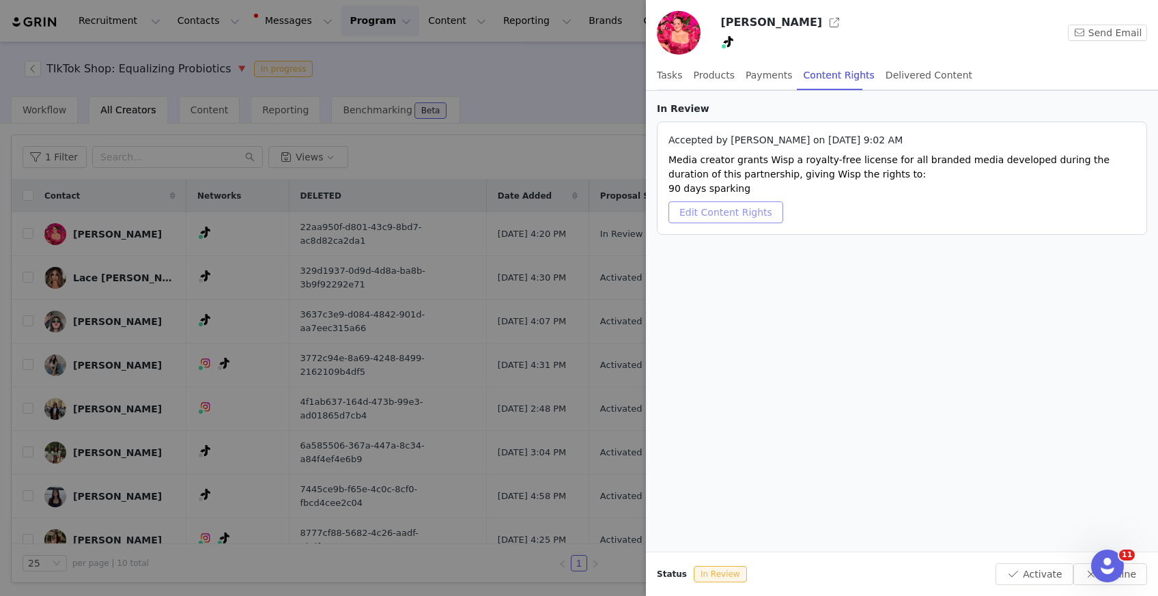
click at [738, 208] on button "Edit Content Rights" at bounding box center [726, 212] width 115 height 22
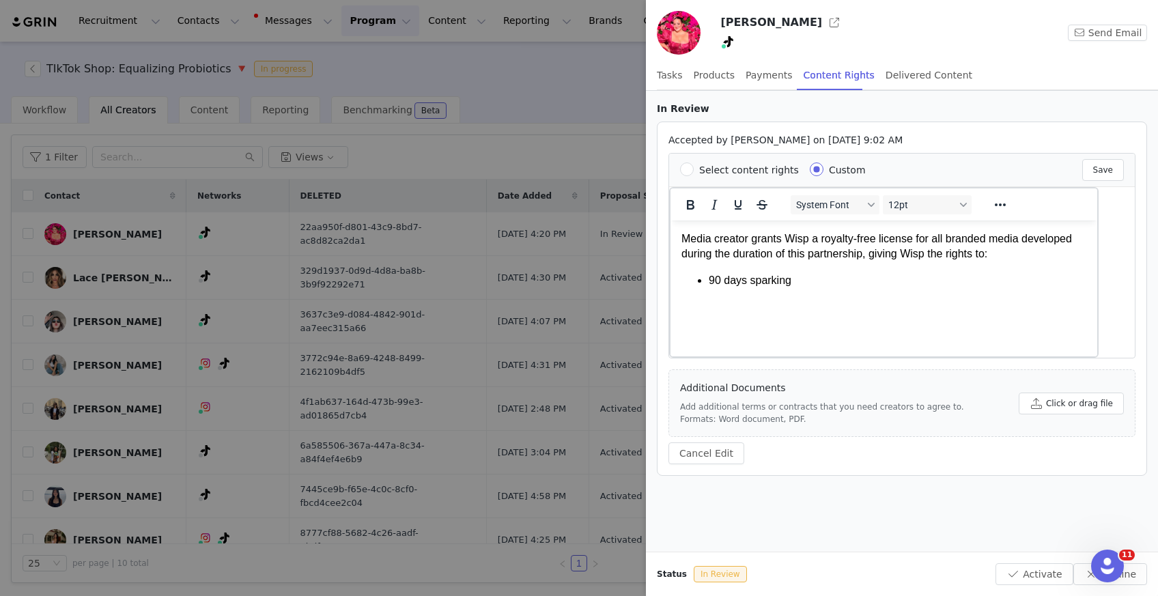
click at [716, 282] on li "90 days sparking" at bounding box center [898, 280] width 378 height 15
click at [1036, 563] on button "Activate" at bounding box center [1034, 574] width 77 height 22
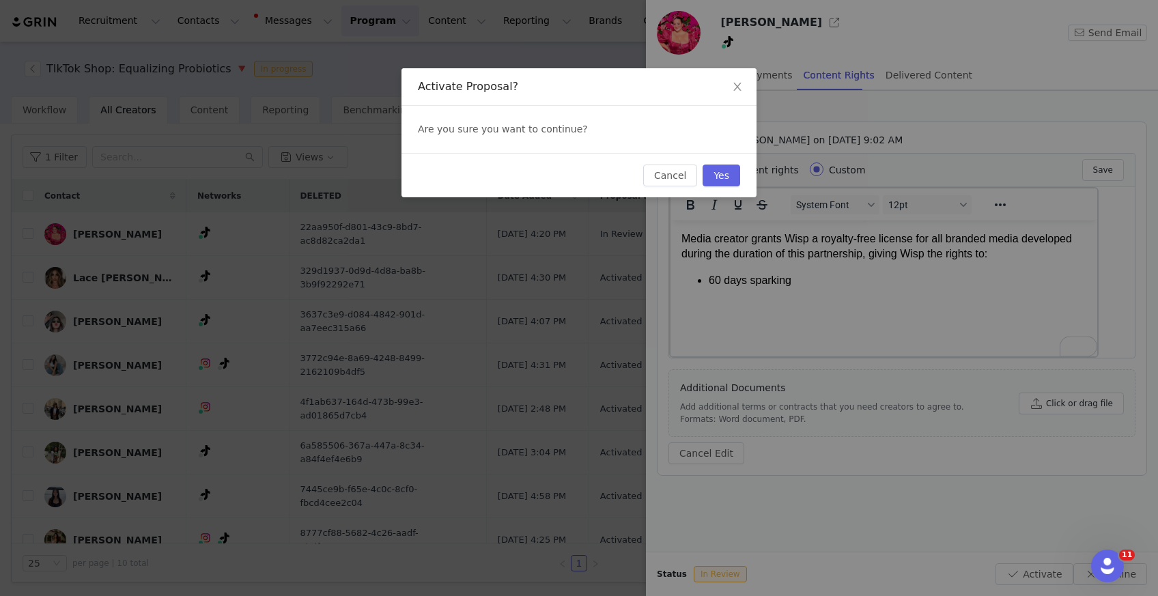
click at [729, 158] on div "Cancel Yes" at bounding box center [579, 175] width 355 height 44
click at [725, 174] on button "Yes" at bounding box center [722, 176] width 38 height 22
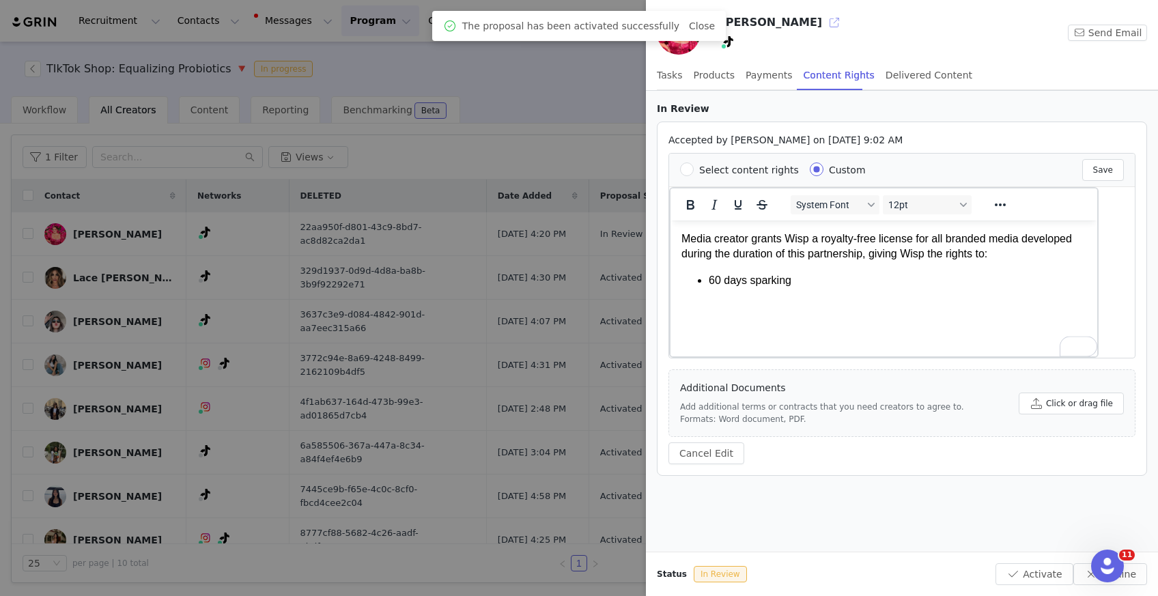
click at [824, 25] on button "button" at bounding box center [835, 23] width 22 height 22
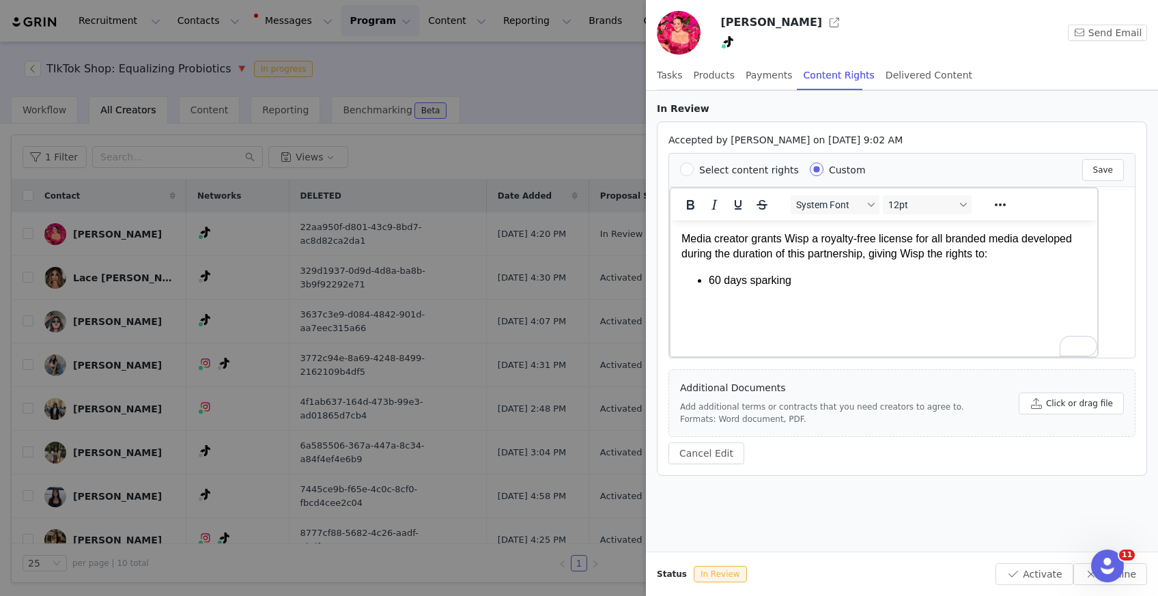
click at [521, 122] on div at bounding box center [579, 298] width 1158 height 596
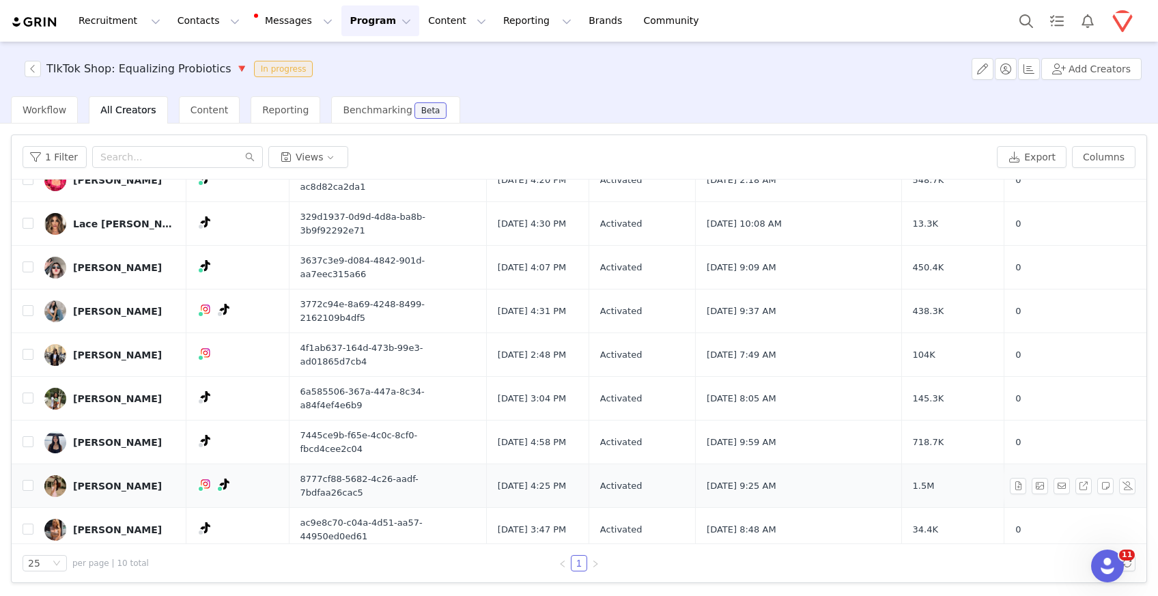
scroll to position [57, 0]
